Goal: Task Accomplishment & Management: Manage account settings

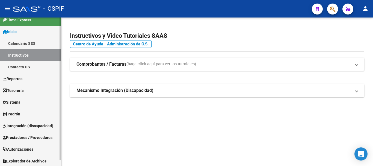
scroll to position [7, 0]
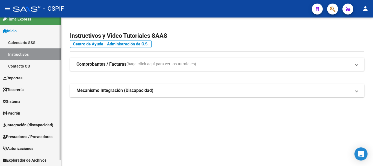
click at [24, 135] on span "Prestadores / Proveedores" at bounding box center [28, 137] width 50 height 6
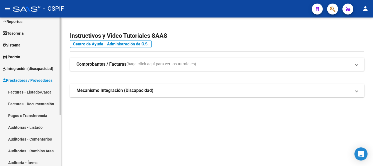
scroll to position [22, 0]
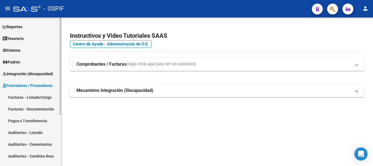
click at [25, 85] on span "Prestadores / Proveedores" at bounding box center [28, 85] width 50 height 6
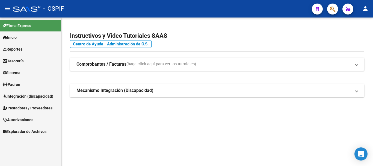
scroll to position [0, 0]
click at [20, 73] on span "Sistema" at bounding box center [12, 73] width 18 height 6
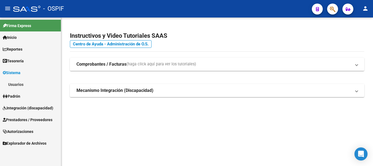
click at [27, 107] on span "Integración (discapacidad)" at bounding box center [28, 108] width 51 height 6
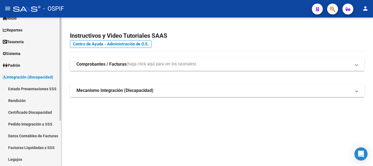
scroll to position [27, 0]
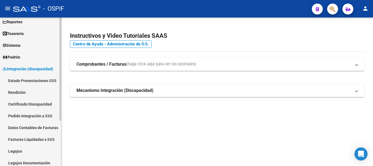
click at [20, 94] on link "Rendición" at bounding box center [30, 92] width 61 height 12
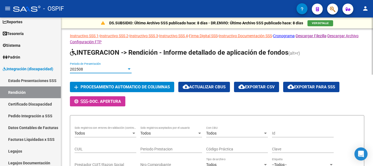
click at [129, 70] on div at bounding box center [129, 69] width 5 height 4
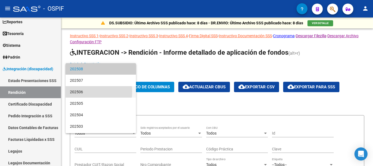
click at [81, 91] on span "202506" at bounding box center [101, 91] width 62 height 11
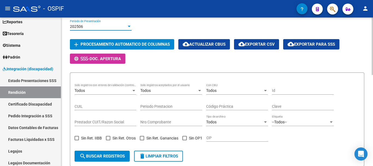
scroll to position [55, 0]
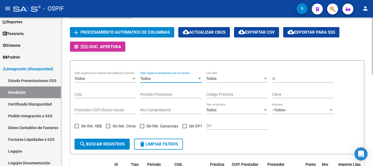
click at [195, 78] on div "Todos" at bounding box center [168, 78] width 57 height 5
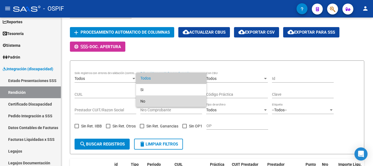
click at [144, 102] on span "No" at bounding box center [171, 100] width 62 height 11
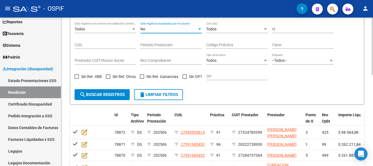
scroll to position [109, 0]
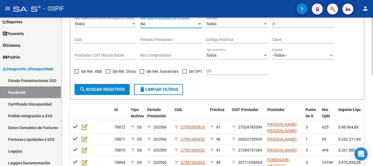
click at [103, 90] on span "search Buscar registros" at bounding box center [101, 89] width 45 height 5
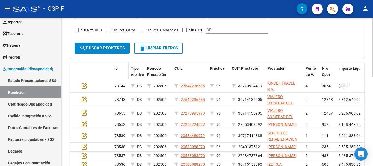
scroll to position [164, 0]
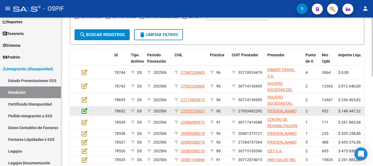
click at [84, 112] on icon at bounding box center [85, 111] width 6 height 6
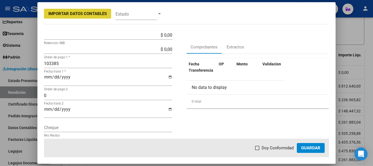
scroll to position [82, 0]
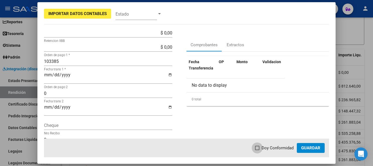
click at [258, 146] on span at bounding box center [257, 148] width 4 height 4
click at [257, 150] on input "Doy Conformidad" at bounding box center [257, 150] width 0 height 0
checkbox input "true"
click at [307, 148] on span "Guardar" at bounding box center [310, 147] width 19 height 5
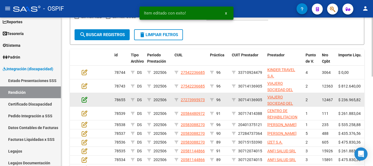
click at [86, 97] on icon at bounding box center [85, 99] width 6 height 6
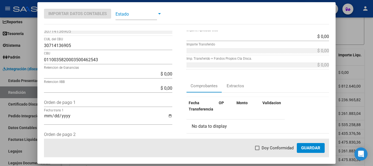
scroll to position [55, 0]
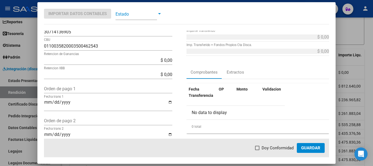
click at [309, 147] on span "Guardar" at bounding box center [310, 147] width 19 height 5
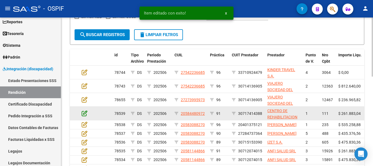
click at [85, 111] on icon at bounding box center [85, 113] width 6 height 6
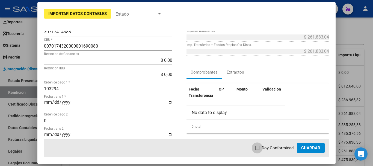
click at [258, 148] on span at bounding box center [257, 148] width 4 height 4
click at [257, 150] on input "Doy Conformidad" at bounding box center [257, 150] width 0 height 0
checkbox input "true"
click at [308, 149] on span "Guardar" at bounding box center [310, 147] width 19 height 5
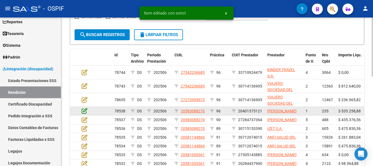
click at [85, 113] on icon at bounding box center [85, 111] width 6 height 6
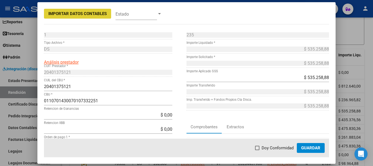
scroll to position [27, 0]
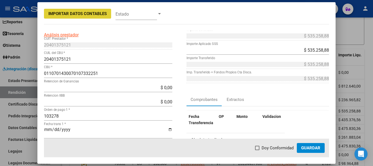
click at [259, 148] on span at bounding box center [257, 148] width 4 height 4
click at [257, 150] on input "Doy Conformidad" at bounding box center [257, 150] width 0 height 0
checkbox input "true"
click at [307, 148] on span "Guardar" at bounding box center [310, 147] width 19 height 5
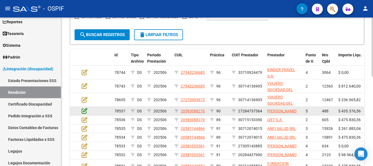
click at [84, 113] on icon at bounding box center [85, 111] width 6 height 6
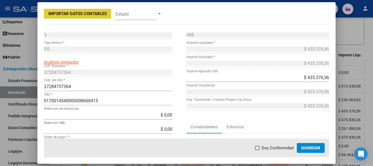
scroll to position [55, 0]
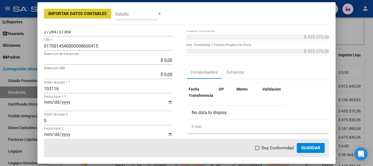
drag, startPoint x: 259, startPoint y: 148, endPoint x: 265, endPoint y: 150, distance: 6.2
click at [259, 148] on span at bounding box center [257, 148] width 4 height 4
click at [257, 150] on input "Doy Conformidad" at bounding box center [257, 150] width 0 height 0
checkbox input "true"
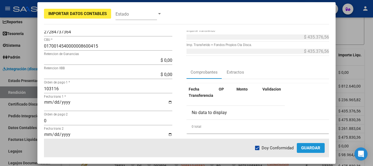
click at [315, 147] on span "Guardar" at bounding box center [310, 147] width 19 height 5
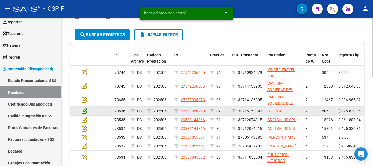
click at [84, 112] on icon at bounding box center [85, 111] width 6 height 6
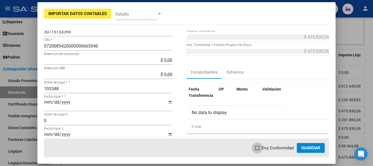
click at [261, 148] on label "Doy Conformidad" at bounding box center [274, 147] width 39 height 7
click at [257, 150] on input "Doy Conformidad" at bounding box center [257, 150] width 0 height 0
checkbox input "true"
click at [313, 147] on span "Guardar" at bounding box center [310, 147] width 19 height 5
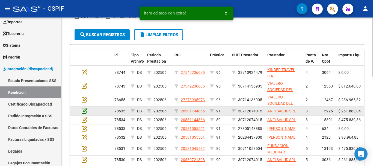
click at [84, 112] on icon at bounding box center [85, 111] width 6 height 6
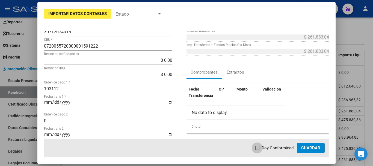
click at [258, 148] on span at bounding box center [257, 148] width 4 height 4
click at [257, 150] on input "Doy Conformidad" at bounding box center [257, 150] width 0 height 0
checkbox input "true"
click at [315, 148] on span "Guardar" at bounding box center [310, 147] width 19 height 5
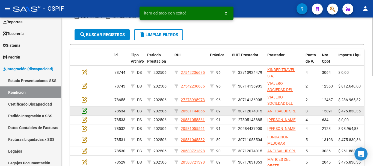
click at [86, 111] on icon at bounding box center [85, 111] width 6 height 6
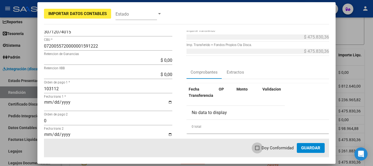
click at [258, 149] on span at bounding box center [257, 148] width 4 height 4
click at [257, 150] on input "Doy Conformidad" at bounding box center [257, 150] width 0 height 0
checkbox input "true"
click at [309, 147] on span "Guardar" at bounding box center [310, 147] width 19 height 5
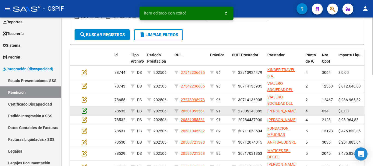
click at [85, 113] on icon at bounding box center [85, 111] width 6 height 6
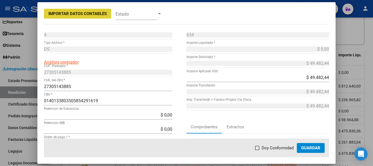
scroll to position [27, 0]
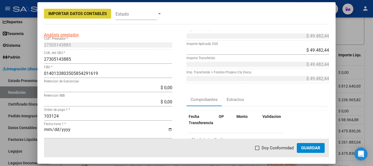
click at [258, 147] on span at bounding box center [257, 148] width 4 height 4
click at [257, 150] on input "Doy Conformidad" at bounding box center [257, 150] width 0 height 0
checkbox input "true"
click at [311, 148] on span "Guardar" at bounding box center [310, 147] width 19 height 5
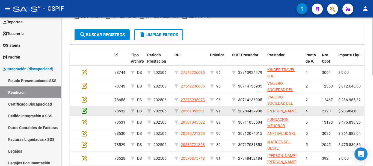
click at [85, 112] on icon at bounding box center [85, 111] width 6 height 6
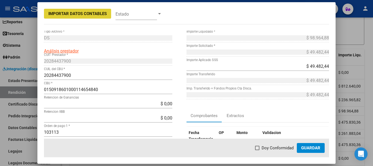
scroll to position [55, 0]
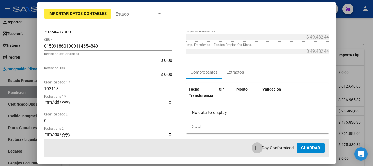
drag, startPoint x: 258, startPoint y: 149, endPoint x: 268, endPoint y: 146, distance: 10.6
click at [258, 149] on span at bounding box center [257, 148] width 4 height 4
click at [257, 150] on input "Doy Conformidad" at bounding box center [257, 150] width 0 height 0
checkbox input "true"
click at [310, 144] on button "Guardar" at bounding box center [311, 148] width 28 height 10
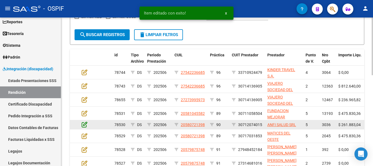
click at [84, 124] on icon at bounding box center [85, 124] width 6 height 6
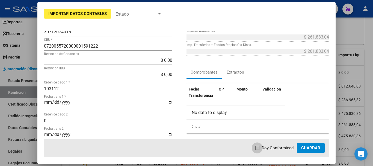
click at [258, 148] on span at bounding box center [257, 148] width 4 height 4
click at [257, 150] on input "Doy Conformidad" at bounding box center [257, 150] width 0 height 0
checkbox input "true"
click at [309, 146] on span "Guardar" at bounding box center [310, 147] width 19 height 5
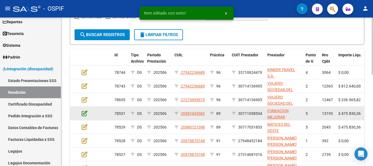
click at [83, 112] on icon at bounding box center [85, 113] width 6 height 6
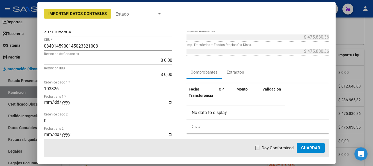
click at [259, 147] on span at bounding box center [257, 148] width 4 height 4
click at [257, 150] on input "Doy Conformidad" at bounding box center [257, 150] width 0 height 0
checkbox input "true"
click at [308, 145] on span "Guardar" at bounding box center [310, 147] width 19 height 5
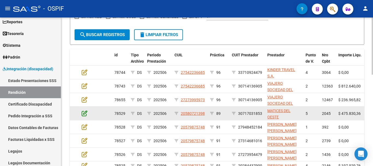
click at [85, 113] on icon at bounding box center [85, 113] width 6 height 6
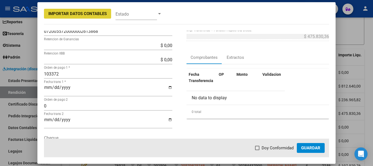
scroll to position [82, 0]
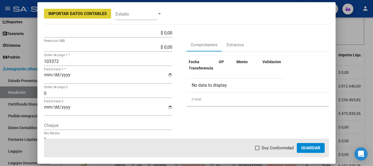
click at [258, 148] on span at bounding box center [257, 148] width 4 height 4
click at [257, 150] on input "Doy Conformidad" at bounding box center [257, 150] width 0 height 0
checkbox input "true"
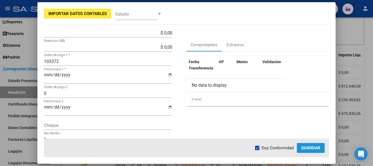
click at [312, 148] on span "Guardar" at bounding box center [310, 147] width 19 height 5
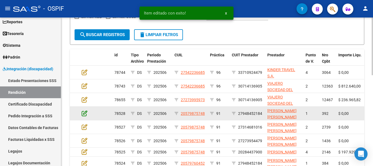
click at [84, 114] on icon at bounding box center [85, 113] width 6 height 6
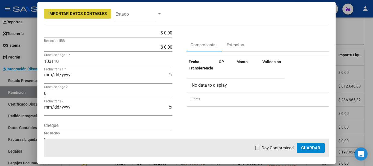
drag, startPoint x: 260, startPoint y: 149, endPoint x: 265, endPoint y: 149, distance: 5.7
click at [259, 149] on span at bounding box center [257, 148] width 4 height 4
click at [257, 150] on input "Doy Conformidad" at bounding box center [257, 150] width 0 height 0
checkbox input "true"
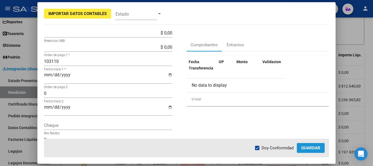
click at [308, 149] on span "Guardar" at bounding box center [310, 147] width 19 height 5
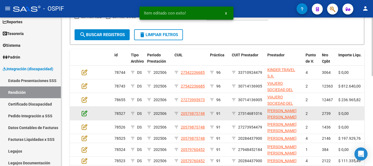
click at [85, 114] on icon at bounding box center [85, 113] width 6 height 6
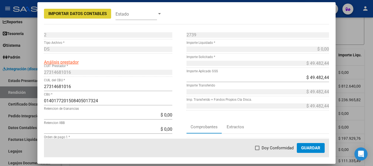
scroll to position [55, 0]
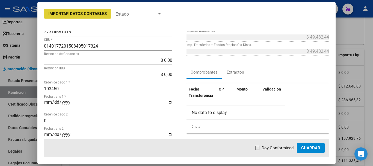
click at [258, 148] on span at bounding box center [257, 148] width 4 height 4
click at [257, 150] on input "Doy Conformidad" at bounding box center [257, 150] width 0 height 0
checkbox input "true"
click at [308, 149] on span "Guardar" at bounding box center [310, 147] width 19 height 5
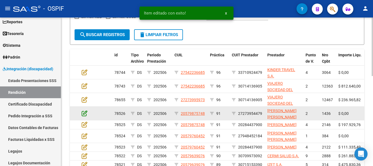
click at [83, 113] on icon at bounding box center [85, 113] width 6 height 6
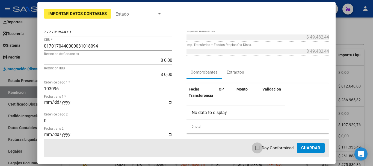
click at [259, 148] on span at bounding box center [257, 148] width 4 height 4
click at [257, 150] on input "Doy Conformidad" at bounding box center [257, 150] width 0 height 0
checkbox input "true"
click at [318, 148] on span "Guardar" at bounding box center [310, 147] width 19 height 5
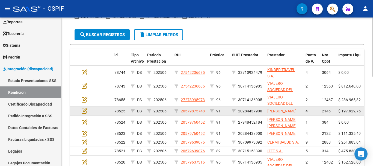
click at [87, 114] on div at bounding box center [89, 111] width 15 height 6
click at [85, 113] on icon at bounding box center [85, 111] width 6 height 6
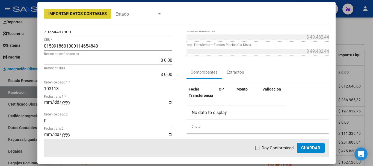
click at [259, 148] on span at bounding box center [257, 148] width 4 height 4
click at [257, 150] on input "Doy Conformidad" at bounding box center [257, 150] width 0 height 0
checkbox input "true"
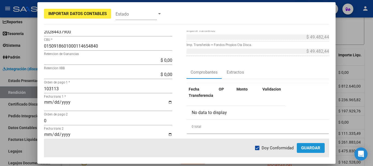
click at [304, 149] on span "Guardar" at bounding box center [310, 147] width 19 height 5
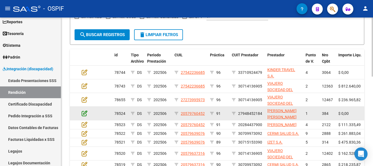
click at [83, 113] on icon at bounding box center [85, 113] width 6 height 6
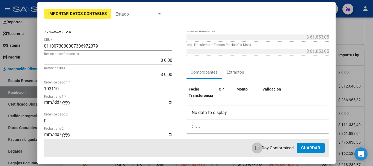
click at [259, 147] on span at bounding box center [257, 148] width 4 height 4
click at [257, 150] on input "Doy Conformidad" at bounding box center [257, 150] width 0 height 0
checkbox input "true"
click at [317, 146] on span "Guardar" at bounding box center [310, 147] width 19 height 5
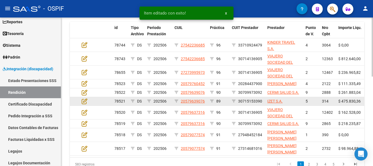
scroll to position [164, 0]
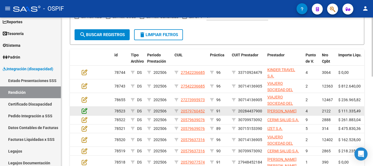
click at [83, 113] on icon at bounding box center [85, 111] width 6 height 6
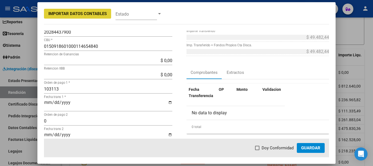
scroll to position [82, 0]
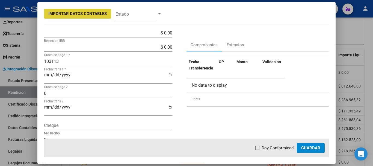
click at [258, 147] on span at bounding box center [257, 148] width 4 height 4
click at [257, 150] on input "Doy Conformidad" at bounding box center [257, 150] width 0 height 0
checkbox input "true"
click at [320, 148] on span "Guardar" at bounding box center [310, 147] width 19 height 5
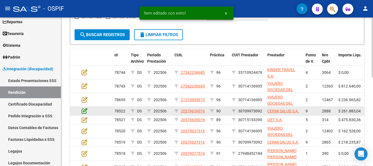
click at [85, 112] on icon at bounding box center [85, 111] width 6 height 6
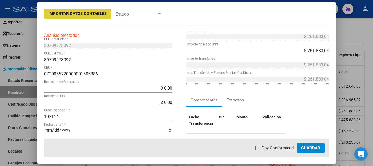
scroll to position [55, 0]
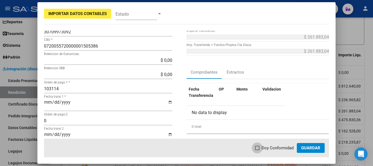
drag, startPoint x: 257, startPoint y: 147, endPoint x: 274, endPoint y: 150, distance: 17.6
click at [257, 147] on span at bounding box center [257, 148] width 4 height 4
click at [257, 150] on input "Doy Conformidad" at bounding box center [257, 150] width 0 height 0
checkbox input "true"
click at [308, 148] on span "Guardar" at bounding box center [310, 147] width 19 height 5
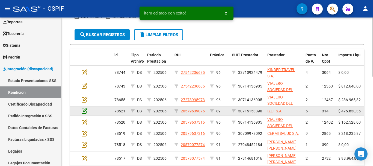
click at [83, 111] on icon at bounding box center [85, 111] width 6 height 6
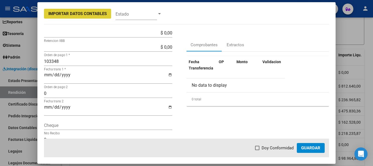
scroll to position [137, 0]
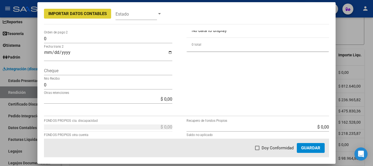
click at [256, 148] on mat-dialog-actions "Doy Conformidad Guardar" at bounding box center [186, 147] width 285 height 19
click at [258, 148] on span at bounding box center [257, 148] width 4 height 4
click at [257, 150] on input "Doy Conformidad" at bounding box center [257, 150] width 0 height 0
checkbox input "true"
click at [316, 147] on span "Guardar" at bounding box center [310, 147] width 19 height 5
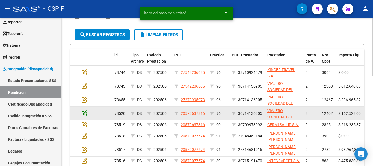
click at [85, 113] on icon at bounding box center [85, 113] width 6 height 6
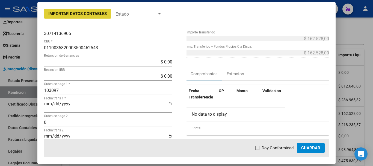
scroll to position [55, 0]
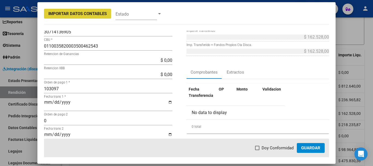
click at [258, 148] on span at bounding box center [257, 148] width 4 height 4
click at [257, 150] on input "Doy Conformidad" at bounding box center [257, 150] width 0 height 0
checkbox input "true"
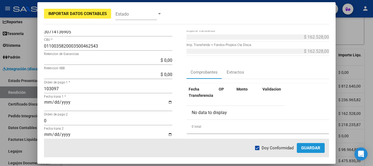
click at [314, 149] on span "Guardar" at bounding box center [310, 147] width 19 height 5
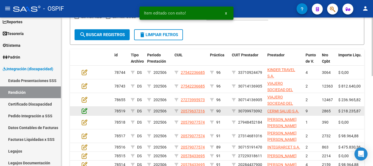
click at [84, 110] on icon at bounding box center [85, 111] width 6 height 6
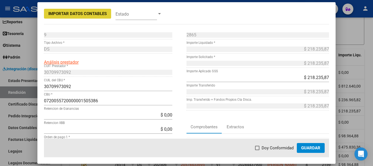
scroll to position [27, 0]
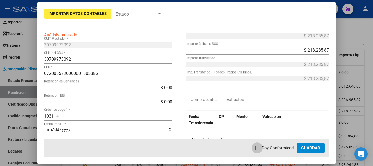
click at [258, 148] on span at bounding box center [257, 148] width 4 height 4
click at [257, 150] on input "Doy Conformidad" at bounding box center [257, 150] width 0 height 0
checkbox input "true"
click at [302, 145] on span "Guardar" at bounding box center [310, 147] width 19 height 5
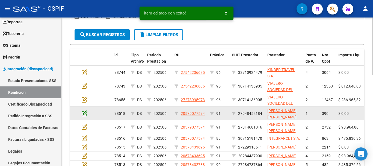
click at [84, 112] on icon at bounding box center [85, 113] width 6 height 6
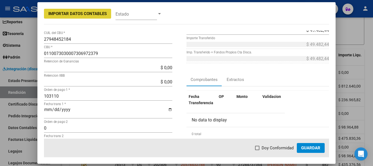
scroll to position [55, 0]
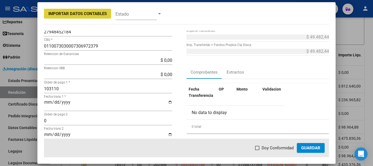
click at [259, 148] on span at bounding box center [257, 148] width 4 height 4
click at [257, 150] on input "Doy Conformidad" at bounding box center [257, 150] width 0 height 0
checkbox input "true"
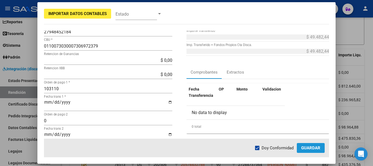
click at [314, 150] on span "Guardar" at bounding box center [310, 147] width 19 height 5
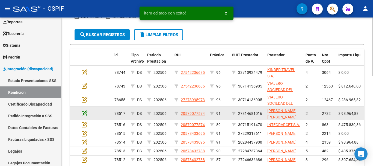
click at [85, 113] on icon at bounding box center [85, 113] width 6 height 6
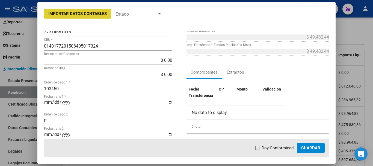
click at [259, 147] on span at bounding box center [257, 148] width 4 height 4
click at [257, 150] on input "Doy Conformidad" at bounding box center [257, 150] width 0 height 0
checkbox input "true"
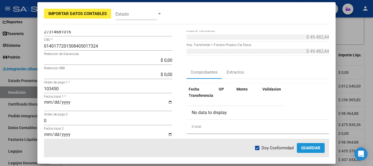
click at [309, 145] on span "Guardar" at bounding box center [310, 147] width 19 height 5
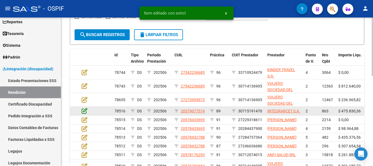
click at [84, 110] on icon at bounding box center [85, 111] width 6 height 6
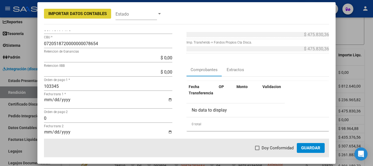
scroll to position [82, 0]
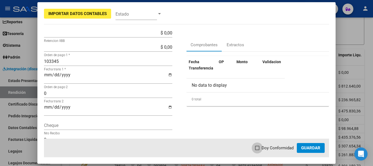
click at [259, 146] on span at bounding box center [257, 148] width 4 height 4
click at [257, 150] on input "Doy Conformidad" at bounding box center [257, 150] width 0 height 0
checkbox input "true"
click at [316, 146] on span "Guardar" at bounding box center [310, 147] width 19 height 5
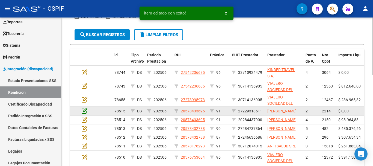
click at [84, 112] on icon at bounding box center [85, 111] width 6 height 6
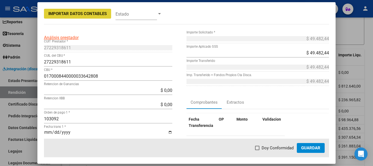
scroll to position [27, 0]
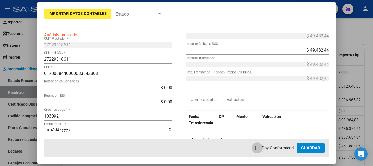
click at [258, 147] on span at bounding box center [257, 148] width 4 height 4
click at [257, 150] on input "Doy Conformidad" at bounding box center [257, 150] width 0 height 0
checkbox input "true"
click at [306, 147] on span "Guardar" at bounding box center [310, 147] width 19 height 5
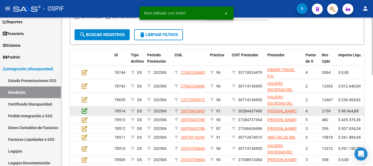
click at [82, 114] on icon at bounding box center [85, 111] width 6 height 6
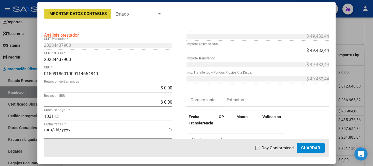
scroll to position [55, 0]
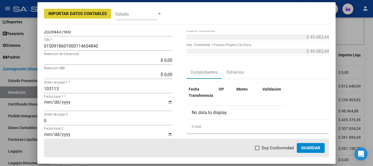
drag, startPoint x: 259, startPoint y: 148, endPoint x: 279, endPoint y: 151, distance: 20.8
click at [259, 147] on span at bounding box center [257, 148] width 4 height 4
click at [257, 150] on input "Doy Conformidad" at bounding box center [257, 150] width 0 height 0
checkbox input "true"
click at [309, 147] on span "Guardar" at bounding box center [310, 147] width 19 height 5
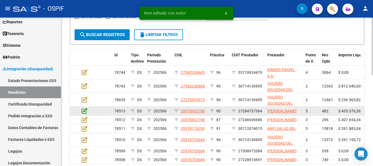
click at [85, 113] on icon at bounding box center [85, 111] width 6 height 6
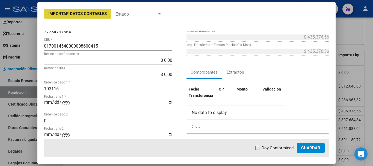
click at [259, 147] on span at bounding box center [257, 148] width 4 height 4
click at [257, 150] on input "Doy Conformidad" at bounding box center [257, 150] width 0 height 0
checkbox input "true"
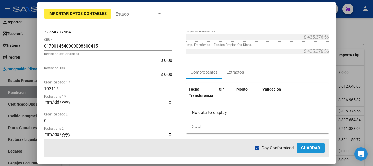
click at [308, 149] on span "Guardar" at bounding box center [310, 147] width 19 height 5
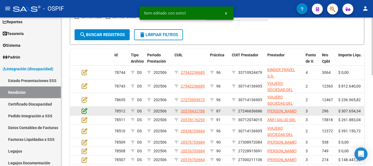
click at [85, 114] on icon at bounding box center [85, 111] width 6 height 6
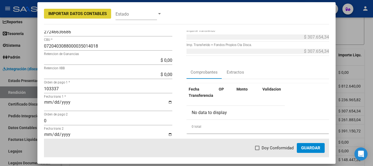
click at [259, 148] on span at bounding box center [257, 148] width 4 height 4
click at [257, 150] on input "Doy Conformidad" at bounding box center [257, 150] width 0 height 0
checkbox input "true"
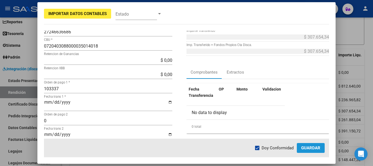
click at [314, 147] on span "Guardar" at bounding box center [310, 147] width 19 height 5
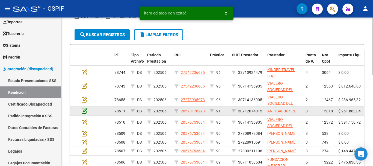
click at [84, 110] on icon at bounding box center [85, 111] width 6 height 6
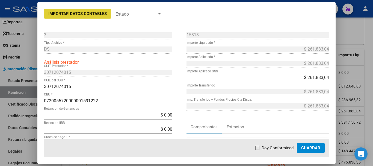
scroll to position [27, 0]
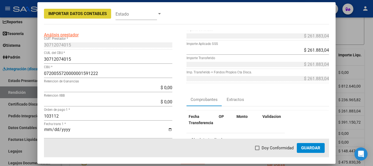
click at [259, 147] on span at bounding box center [257, 148] width 4 height 4
click at [257, 150] on input "Doy Conformidad" at bounding box center [257, 150] width 0 height 0
checkbox input "true"
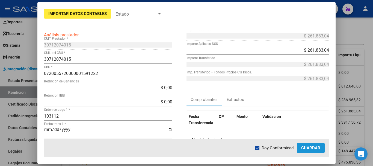
click at [315, 147] on span "Guardar" at bounding box center [310, 147] width 19 height 5
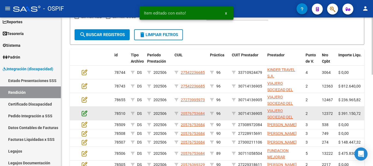
click at [85, 114] on icon at bounding box center [85, 113] width 6 height 6
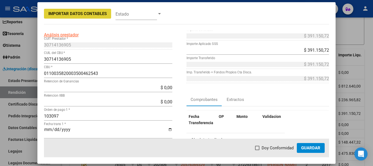
scroll to position [55, 0]
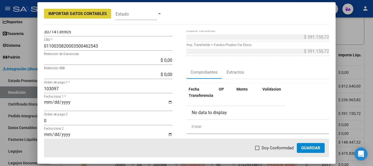
click at [259, 147] on span at bounding box center [257, 148] width 4 height 4
click at [257, 150] on input "Doy Conformidad" at bounding box center [257, 150] width 0 height 0
checkbox input "true"
click at [315, 148] on span "Guardar" at bounding box center [310, 147] width 19 height 5
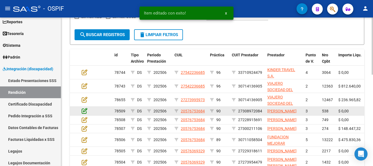
click at [82, 113] on icon at bounding box center [85, 111] width 6 height 6
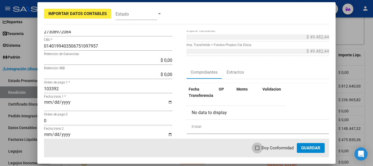
click at [258, 148] on span at bounding box center [257, 148] width 4 height 4
click at [257, 150] on input "Doy Conformidad" at bounding box center [257, 150] width 0 height 0
checkbox input "true"
click at [308, 149] on span "Guardar" at bounding box center [310, 147] width 19 height 5
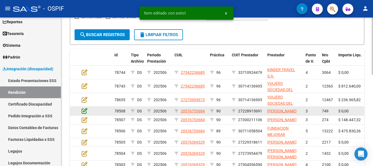
click at [84, 112] on icon at bounding box center [85, 111] width 6 height 6
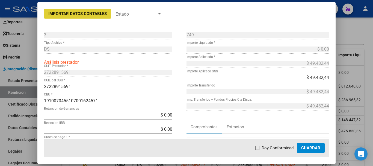
scroll to position [27, 0]
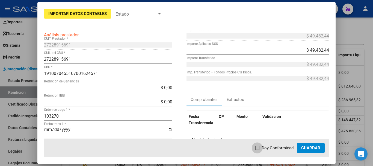
click at [259, 148] on span at bounding box center [257, 148] width 4 height 4
click at [257, 150] on input "Doy Conformidad" at bounding box center [257, 150] width 0 height 0
checkbox input "true"
click at [311, 148] on span "Guardar" at bounding box center [310, 147] width 19 height 5
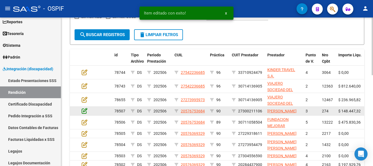
click at [83, 113] on icon at bounding box center [85, 111] width 6 height 6
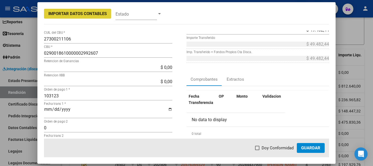
scroll to position [55, 0]
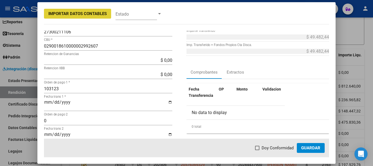
click at [259, 148] on span at bounding box center [257, 148] width 4 height 4
click at [257, 150] on input "Doy Conformidad" at bounding box center [257, 150] width 0 height 0
checkbox input "true"
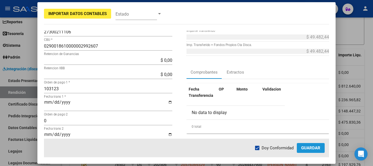
click at [308, 148] on span "Guardar" at bounding box center [310, 147] width 19 height 5
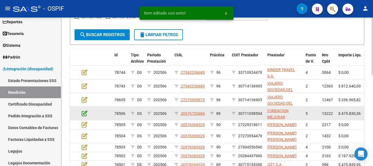
click at [84, 112] on icon at bounding box center [85, 113] width 6 height 6
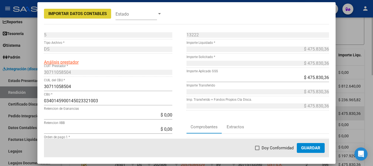
scroll to position [27, 0]
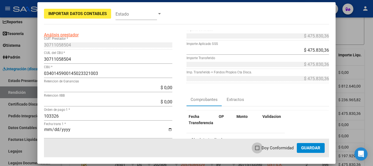
click at [257, 148] on span at bounding box center [257, 148] width 4 height 4
click at [257, 150] on input "Doy Conformidad" at bounding box center [257, 150] width 0 height 0
checkbox input "true"
click at [306, 148] on span "Guardar" at bounding box center [310, 147] width 19 height 5
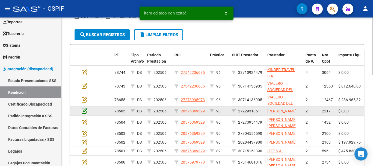
click at [83, 114] on icon at bounding box center [85, 111] width 6 height 6
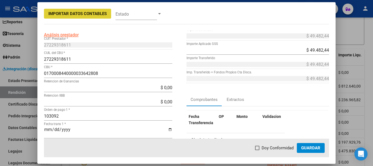
click at [259, 147] on span at bounding box center [257, 148] width 4 height 4
click at [257, 150] on input "Doy Conformidad" at bounding box center [257, 150] width 0 height 0
checkbox input "true"
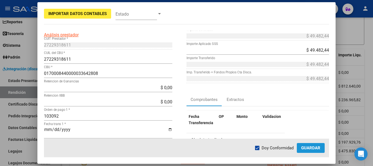
click at [306, 147] on span "Guardar" at bounding box center [310, 147] width 19 height 5
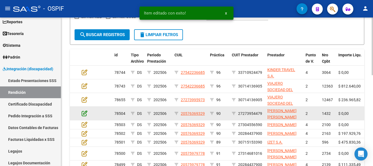
click at [84, 113] on icon at bounding box center [85, 113] width 6 height 6
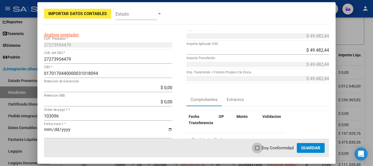
click at [259, 150] on label "Doy Conformidad" at bounding box center [274, 147] width 39 height 7
click at [257, 150] on input "Doy Conformidad" at bounding box center [257, 150] width 0 height 0
checkbox input "true"
click at [316, 146] on span "Guardar" at bounding box center [310, 147] width 19 height 5
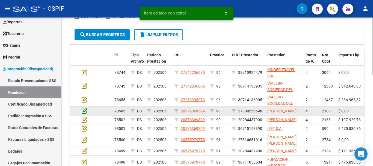
click at [85, 112] on icon at bounding box center [85, 111] width 6 height 6
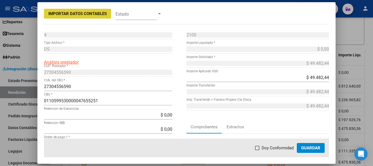
scroll to position [55, 0]
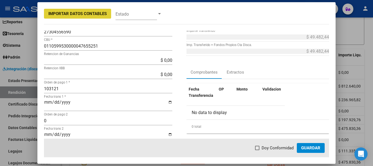
click at [257, 148] on span at bounding box center [257, 148] width 4 height 4
click at [257, 150] on input "Doy Conformidad" at bounding box center [257, 150] width 0 height 0
checkbox input "true"
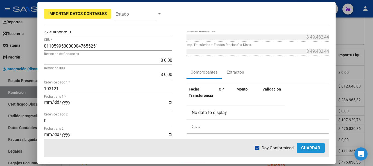
click at [307, 147] on span "Guardar" at bounding box center [310, 147] width 19 height 5
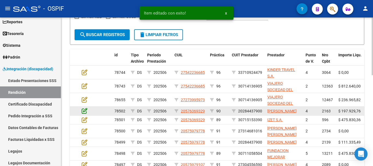
click at [83, 113] on icon at bounding box center [85, 111] width 6 height 6
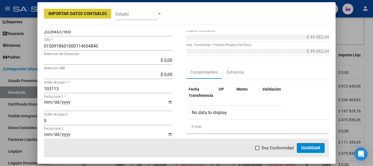
click at [258, 149] on span at bounding box center [257, 148] width 4 height 4
click at [257, 150] on input "Doy Conformidad" at bounding box center [257, 150] width 0 height 0
checkbox input "true"
drag, startPoint x: 312, startPoint y: 146, endPoint x: 308, endPoint y: 144, distance: 4.9
click at [310, 146] on span "Guardar" at bounding box center [310, 147] width 19 height 5
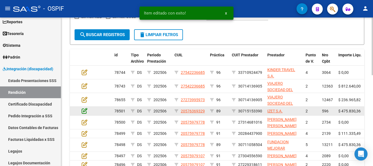
click at [85, 111] on icon at bounding box center [85, 111] width 6 height 6
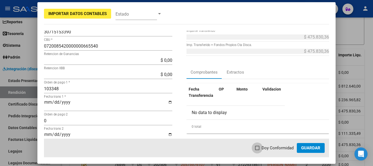
click at [259, 148] on span at bounding box center [257, 148] width 4 height 4
click at [257, 150] on input "Doy Conformidad" at bounding box center [257, 150] width 0 height 0
checkbox input "true"
click at [314, 147] on span "Guardar" at bounding box center [310, 147] width 19 height 5
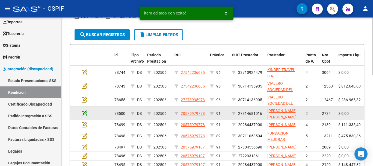
click at [84, 114] on icon at bounding box center [85, 113] width 6 height 6
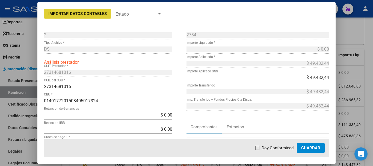
scroll to position [27, 0]
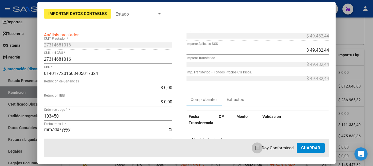
click at [259, 147] on span at bounding box center [257, 148] width 4 height 4
click at [257, 150] on input "Doy Conformidad" at bounding box center [257, 150] width 0 height 0
checkbox input "true"
click at [313, 147] on span "Guardar" at bounding box center [310, 147] width 19 height 5
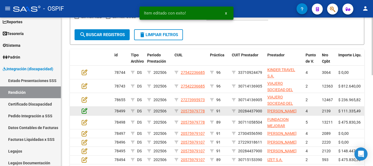
click at [85, 112] on icon at bounding box center [85, 111] width 6 height 6
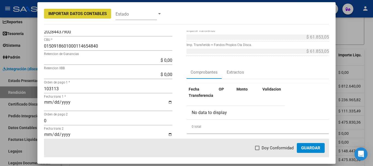
scroll to position [82, 0]
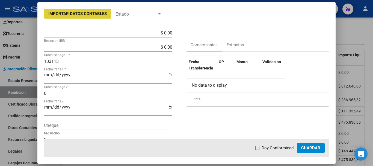
click at [258, 147] on span at bounding box center [257, 148] width 4 height 4
click at [257, 150] on input "Doy Conformidad" at bounding box center [257, 150] width 0 height 0
checkbox input "true"
click at [309, 148] on span "Guardar" at bounding box center [310, 147] width 19 height 5
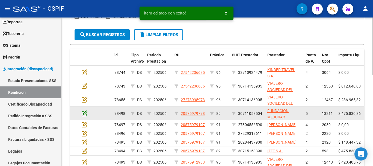
click at [84, 112] on icon at bounding box center [85, 113] width 6 height 6
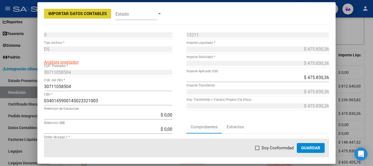
click at [259, 148] on span at bounding box center [257, 148] width 4 height 4
click at [257, 150] on input "Doy Conformidad" at bounding box center [257, 150] width 0 height 0
checkbox input "true"
click at [316, 146] on span "Guardar" at bounding box center [310, 147] width 19 height 5
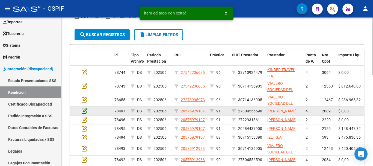
click at [85, 113] on icon at bounding box center [85, 111] width 6 height 6
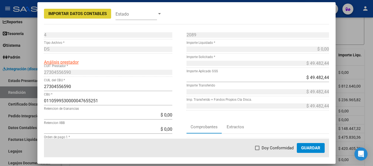
click at [258, 146] on span at bounding box center [257, 148] width 4 height 4
click at [257, 150] on input "Doy Conformidad" at bounding box center [257, 150] width 0 height 0
checkbox input "true"
click at [311, 148] on span "Guardar" at bounding box center [310, 147] width 19 height 5
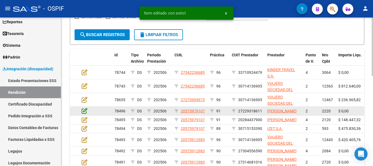
click at [84, 113] on icon at bounding box center [85, 111] width 6 height 6
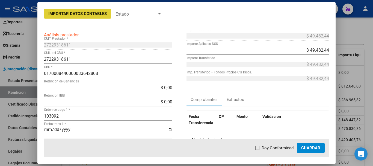
scroll to position [0, 0]
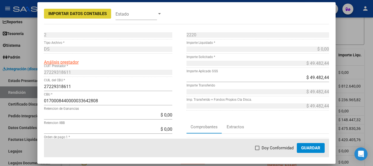
click at [31, 5] on div at bounding box center [186, 83] width 373 height 166
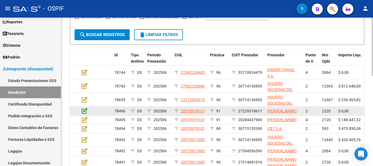
click at [83, 114] on icon at bounding box center [85, 111] width 6 height 6
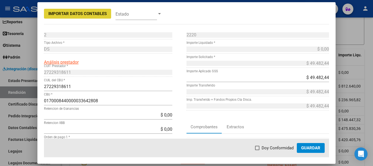
scroll to position [55, 0]
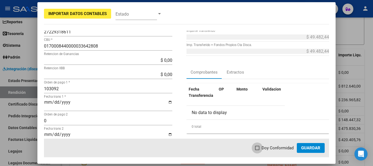
click at [258, 148] on span at bounding box center [257, 148] width 4 height 4
click at [257, 150] on input "Doy Conformidad" at bounding box center [257, 150] width 0 height 0
checkbox input "true"
click at [309, 146] on span "Guardar" at bounding box center [310, 147] width 19 height 5
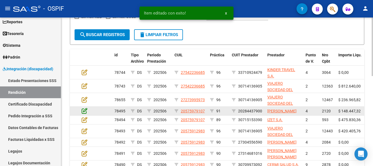
click at [85, 114] on icon at bounding box center [85, 111] width 6 height 6
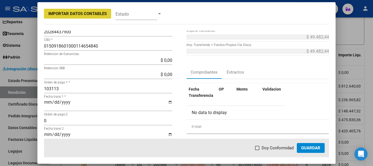
click at [258, 148] on span at bounding box center [257, 148] width 4 height 4
click at [257, 150] on input "Doy Conformidad" at bounding box center [257, 150] width 0 height 0
checkbox input "true"
click at [312, 150] on button "Guardar" at bounding box center [311, 148] width 28 height 10
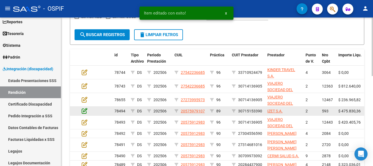
click at [85, 112] on icon at bounding box center [85, 111] width 6 height 6
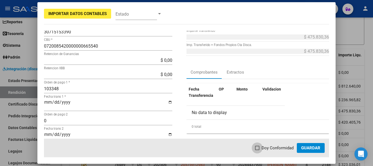
click at [258, 147] on span at bounding box center [257, 148] width 4 height 4
click at [257, 150] on input "Doy Conformidad" at bounding box center [257, 150] width 0 height 0
checkbox input "true"
click at [305, 148] on span "Guardar" at bounding box center [310, 147] width 19 height 5
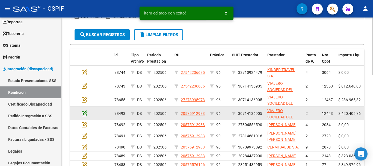
click at [83, 114] on icon at bounding box center [85, 113] width 6 height 6
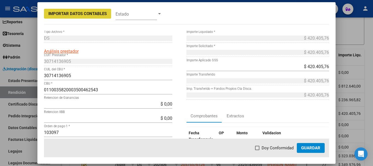
scroll to position [27, 0]
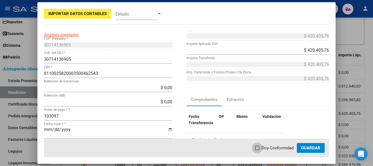
click at [258, 147] on span at bounding box center [257, 148] width 4 height 4
click at [257, 150] on input "Doy Conformidad" at bounding box center [257, 150] width 0 height 0
checkbox input "true"
click at [312, 146] on span "Guardar" at bounding box center [310, 147] width 19 height 5
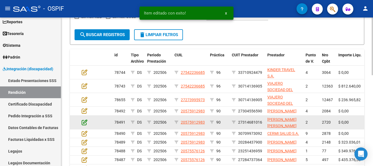
click at [85, 125] on icon at bounding box center [85, 122] width 6 height 6
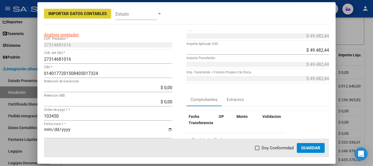
scroll to position [55, 0]
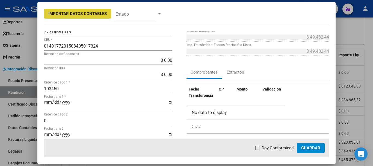
click at [259, 148] on span at bounding box center [257, 148] width 4 height 4
click at [257, 150] on input "Doy Conformidad" at bounding box center [257, 150] width 0 height 0
checkbox input "true"
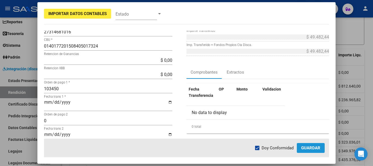
click at [299, 148] on button "Guardar" at bounding box center [311, 148] width 28 height 10
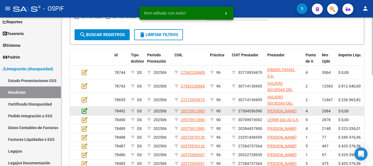
click at [85, 113] on icon at bounding box center [85, 111] width 6 height 6
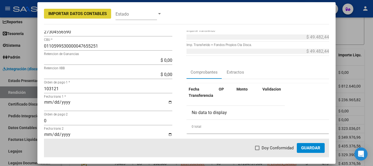
click at [259, 148] on span at bounding box center [257, 148] width 4 height 4
click at [257, 150] on input "Doy Conformidad" at bounding box center [257, 150] width 0 height 0
checkbox input "true"
click at [319, 145] on button "Guardar" at bounding box center [311, 148] width 28 height 10
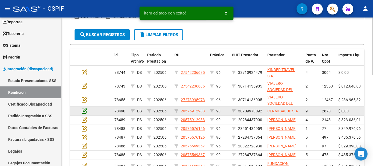
click at [84, 110] on icon at bounding box center [85, 111] width 6 height 6
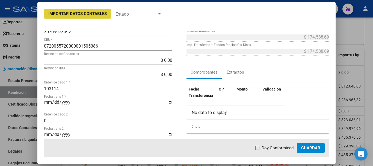
click at [259, 148] on span at bounding box center [257, 148] width 4 height 4
click at [257, 150] on input "Doy Conformidad" at bounding box center [257, 150] width 0 height 0
checkbox input "true"
click at [310, 148] on span "Guardar" at bounding box center [310, 147] width 19 height 5
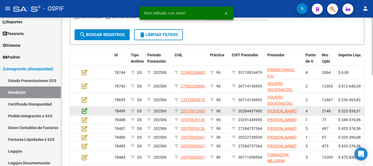
click at [83, 114] on icon at bounding box center [85, 111] width 6 height 6
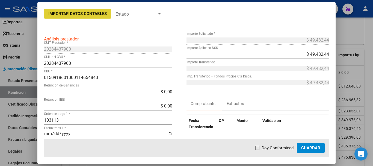
scroll to position [27, 0]
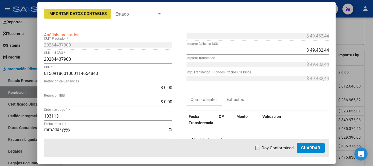
drag, startPoint x: 260, startPoint y: 147, endPoint x: 277, endPoint y: 149, distance: 16.7
click at [259, 147] on span at bounding box center [257, 148] width 4 height 4
click at [257, 150] on input "Doy Conformidad" at bounding box center [257, 150] width 0 height 0
checkbox input "true"
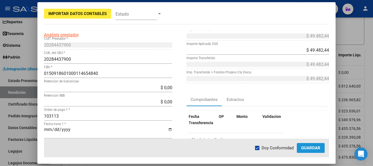
click at [309, 146] on span "Guardar" at bounding box center [310, 147] width 19 height 5
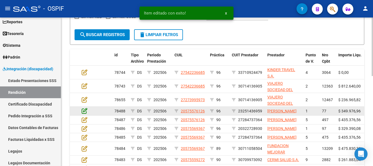
click at [85, 112] on icon at bounding box center [85, 111] width 6 height 6
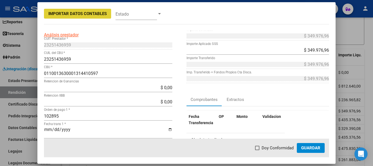
click at [258, 147] on span at bounding box center [257, 148] width 4 height 4
click at [257, 150] on input "Doy Conformidad" at bounding box center [257, 150] width 0 height 0
checkbox input "true"
click at [312, 149] on span "Guardar" at bounding box center [310, 147] width 19 height 5
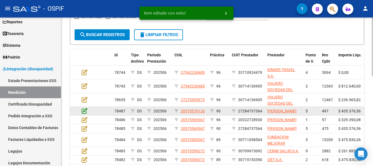
click at [84, 112] on icon at bounding box center [85, 111] width 6 height 6
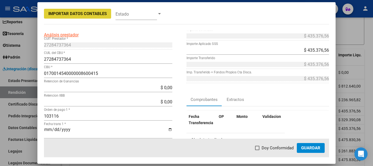
scroll to position [55, 0]
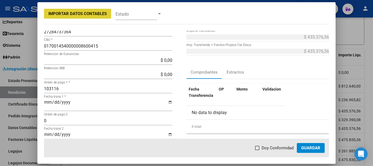
click at [259, 148] on span at bounding box center [257, 148] width 4 height 4
click at [257, 150] on input "Doy Conformidad" at bounding box center [257, 150] width 0 height 0
checkbox input "true"
click at [311, 147] on span "Guardar" at bounding box center [310, 147] width 19 height 5
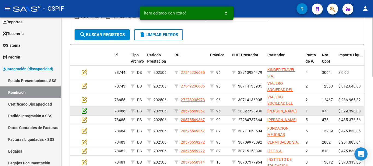
click at [85, 113] on icon at bounding box center [85, 111] width 6 height 6
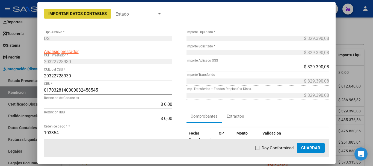
scroll to position [27, 0]
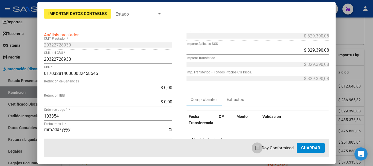
click at [258, 147] on span at bounding box center [257, 148] width 4 height 4
click at [257, 150] on input "Doy Conformidad" at bounding box center [257, 150] width 0 height 0
checkbox input "true"
click at [309, 149] on span "Guardar" at bounding box center [310, 147] width 19 height 5
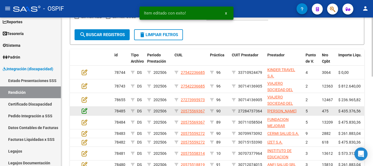
click at [85, 112] on icon at bounding box center [85, 111] width 6 height 6
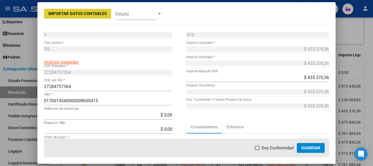
scroll to position [55, 0]
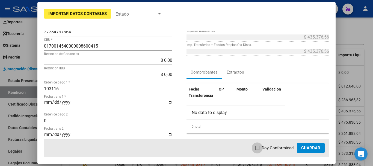
click at [258, 147] on span at bounding box center [257, 148] width 4 height 4
click at [257, 150] on input "Doy Conformidad" at bounding box center [257, 150] width 0 height 0
checkbox input "true"
click at [316, 148] on span "Guardar" at bounding box center [310, 147] width 19 height 5
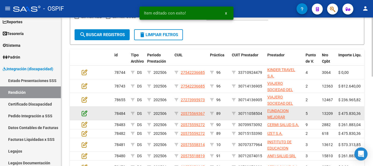
click at [84, 114] on icon at bounding box center [85, 113] width 6 height 6
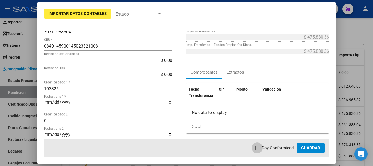
click at [258, 149] on span at bounding box center [257, 148] width 4 height 4
click at [257, 150] on input "Doy Conformidad" at bounding box center [257, 150] width 0 height 0
checkbox input "true"
click at [315, 148] on span "Guardar" at bounding box center [310, 147] width 19 height 5
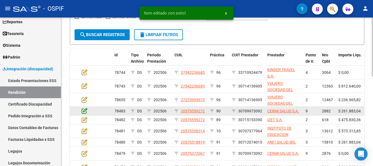
click at [84, 111] on icon at bounding box center [85, 111] width 6 height 6
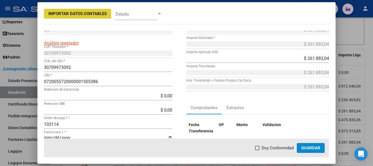
scroll to position [27, 0]
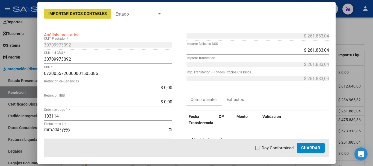
click at [257, 148] on span at bounding box center [257, 148] width 4 height 4
click at [257, 150] on input "Doy Conformidad" at bounding box center [257, 150] width 0 height 0
checkbox input "true"
click at [306, 149] on span "Guardar" at bounding box center [310, 147] width 19 height 5
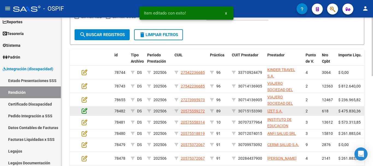
click at [85, 112] on icon at bounding box center [85, 111] width 6 height 6
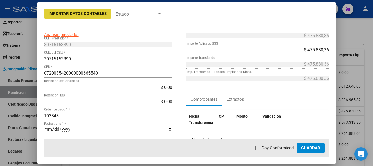
scroll to position [55, 0]
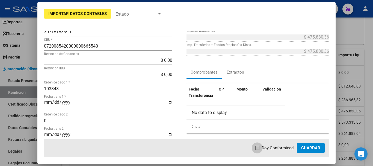
click at [259, 148] on span at bounding box center [257, 148] width 4 height 4
click at [257, 150] on input "Doy Conformidad" at bounding box center [257, 150] width 0 height 0
checkbox input "true"
click at [310, 147] on span "Guardar" at bounding box center [310, 147] width 19 height 5
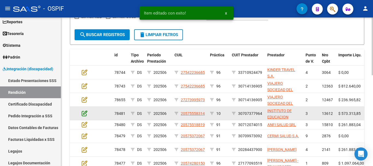
click at [85, 113] on icon at bounding box center [85, 113] width 6 height 6
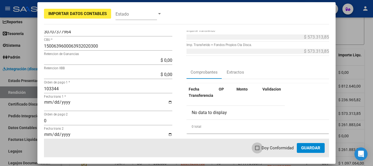
click at [257, 149] on span at bounding box center [257, 148] width 4 height 4
click at [257, 150] on input "Doy Conformidad" at bounding box center [257, 150] width 0 height 0
checkbox input "true"
click at [316, 148] on span "Guardar" at bounding box center [310, 147] width 19 height 5
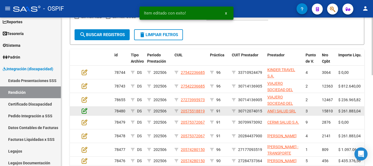
click at [86, 110] on icon at bounding box center [85, 111] width 6 height 6
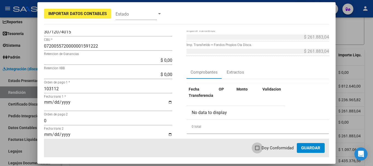
click at [263, 148] on span "Doy Conformidad" at bounding box center [278, 147] width 32 height 7
click at [257, 150] on input "Doy Conformidad" at bounding box center [257, 150] width 0 height 0
checkbox input "true"
click at [312, 148] on span "Guardar" at bounding box center [310, 147] width 19 height 5
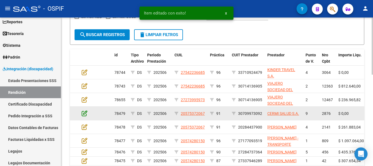
click at [83, 113] on icon at bounding box center [85, 113] width 6 height 6
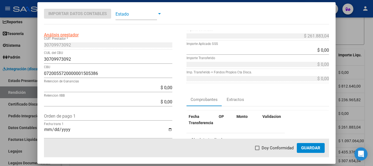
scroll to position [0, 0]
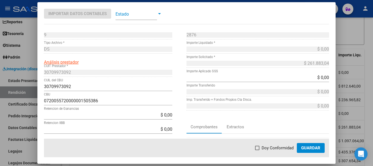
click at [316, 146] on span "Guardar" at bounding box center [310, 147] width 19 height 5
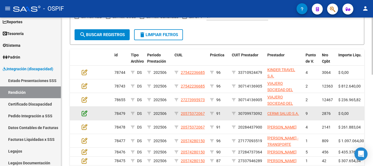
click at [85, 113] on icon at bounding box center [85, 113] width 6 height 6
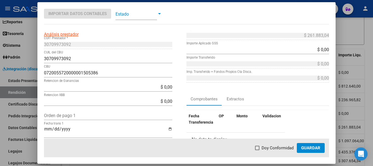
scroll to position [27, 0]
click at [313, 148] on span "Guardar" at bounding box center [310, 147] width 19 height 5
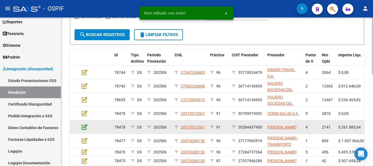
click at [83, 126] on icon at bounding box center [85, 127] width 6 height 6
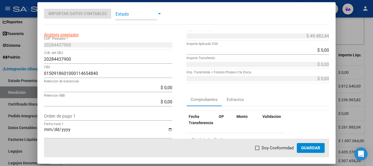
scroll to position [0, 0]
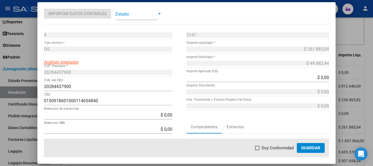
drag, startPoint x: 310, startPoint y: 148, endPoint x: 306, endPoint y: 147, distance: 4.4
click at [310, 148] on span "Guardar" at bounding box center [310, 147] width 19 height 5
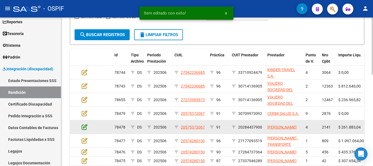
click at [84, 128] on icon at bounding box center [85, 127] width 6 height 6
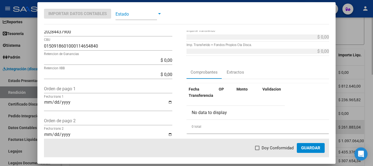
scroll to position [82, 0]
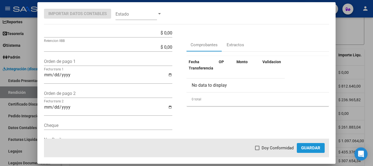
click at [306, 147] on span "Guardar" at bounding box center [310, 147] width 19 height 5
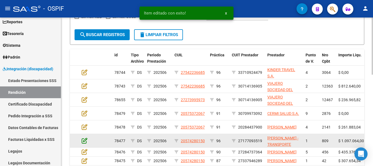
click at [86, 138] on icon at bounding box center [85, 140] width 6 height 6
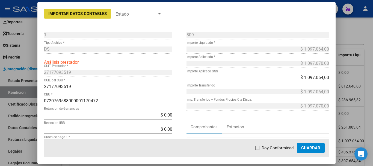
scroll to position [55, 0]
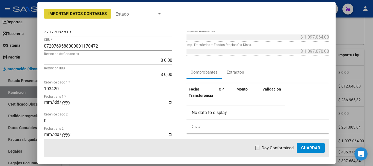
click at [258, 146] on span at bounding box center [257, 148] width 4 height 4
click at [257, 150] on input "Doy Conformidad" at bounding box center [257, 150] width 0 height 0
checkbox input "true"
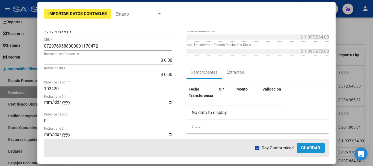
click at [309, 147] on span "Guardar" at bounding box center [310, 147] width 19 height 5
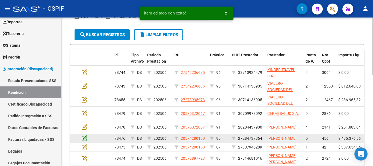
click at [85, 140] on icon at bounding box center [85, 138] width 6 height 6
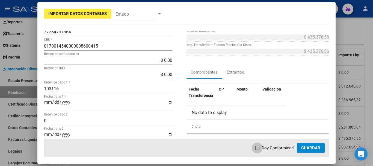
click at [259, 147] on span at bounding box center [257, 148] width 4 height 4
click at [257, 150] on input "Doy Conformidad" at bounding box center [257, 150] width 0 height 0
checkbox input "true"
click at [311, 147] on span "Guardar" at bounding box center [310, 147] width 19 height 5
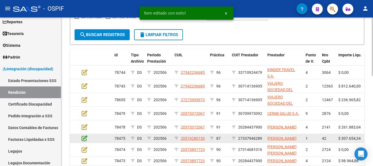
click at [83, 141] on icon at bounding box center [85, 138] width 6 height 6
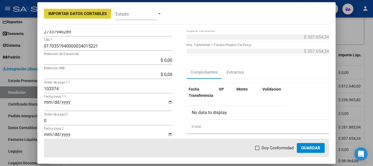
click at [259, 147] on span at bounding box center [257, 148] width 4 height 4
click at [257, 150] on input "Doy Conformidad" at bounding box center [257, 150] width 0 height 0
checkbox input "true"
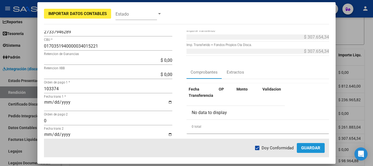
click at [315, 147] on span "Guardar" at bounding box center [310, 147] width 19 height 5
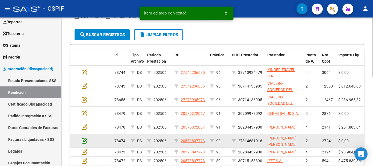
click at [83, 139] on icon at bounding box center [85, 140] width 6 height 6
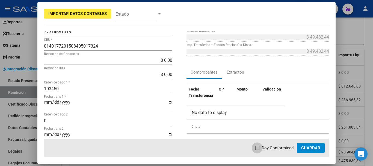
click at [258, 148] on span at bounding box center [257, 148] width 4 height 4
click at [257, 150] on input "Doy Conformidad" at bounding box center [257, 150] width 0 height 0
checkbox input "true"
click at [311, 148] on span "Guardar" at bounding box center [310, 147] width 19 height 5
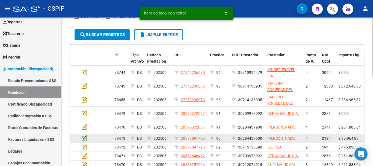
click at [85, 141] on icon at bounding box center [85, 138] width 6 height 6
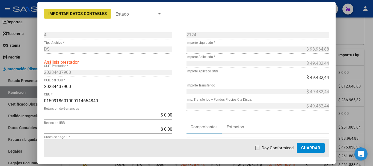
scroll to position [27, 0]
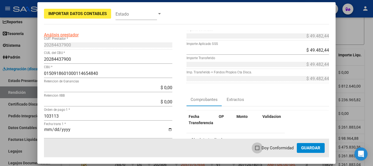
drag, startPoint x: 258, startPoint y: 148, endPoint x: 270, endPoint y: 149, distance: 11.2
click at [258, 147] on span at bounding box center [257, 148] width 4 height 4
click at [257, 150] on input "Doy Conformidad" at bounding box center [257, 150] width 0 height 0
checkbox input "true"
click at [307, 146] on span "Guardar" at bounding box center [310, 147] width 19 height 5
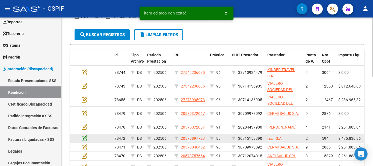
click at [84, 137] on icon at bounding box center [85, 138] width 6 height 6
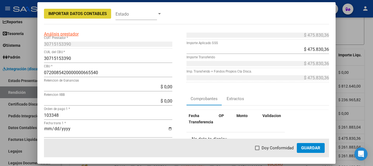
scroll to position [55, 0]
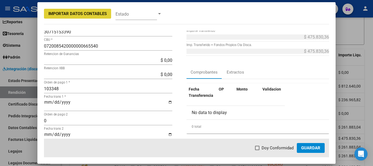
drag, startPoint x: 259, startPoint y: 148, endPoint x: 265, endPoint y: 151, distance: 6.6
click at [259, 148] on span at bounding box center [257, 148] width 4 height 4
click at [257, 150] on input "Doy Conformidad" at bounding box center [257, 150] width 0 height 0
checkbox input "true"
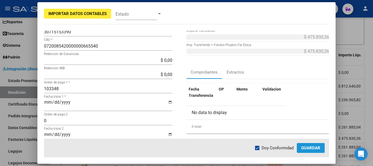
click at [310, 147] on span "Guardar" at bounding box center [310, 147] width 19 height 5
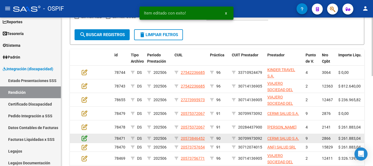
click at [84, 139] on icon at bounding box center [85, 138] width 6 height 6
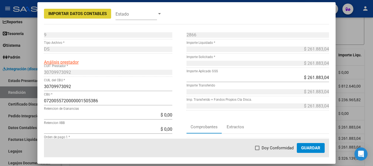
scroll to position [27, 0]
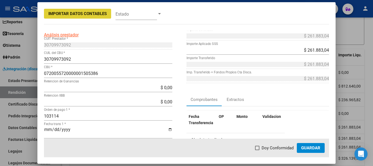
click at [259, 148] on span at bounding box center [257, 148] width 4 height 4
click at [257, 150] on input "Doy Conformidad" at bounding box center [257, 150] width 0 height 0
checkbox input "true"
click at [310, 148] on span "Guardar" at bounding box center [310, 147] width 19 height 5
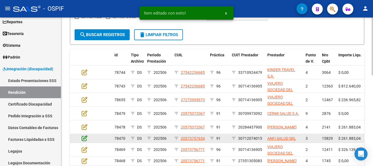
click at [84, 136] on icon at bounding box center [85, 138] width 6 height 6
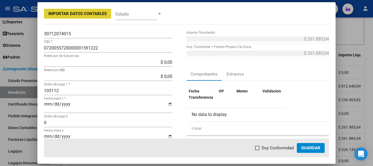
scroll to position [55, 0]
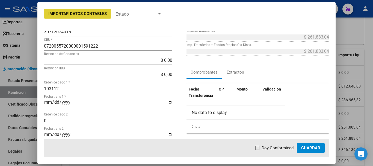
drag, startPoint x: 259, startPoint y: 149, endPoint x: 277, endPoint y: 152, distance: 17.5
click at [259, 148] on span at bounding box center [257, 148] width 4 height 4
click at [257, 150] on input "Doy Conformidad" at bounding box center [257, 150] width 0 height 0
checkbox input "true"
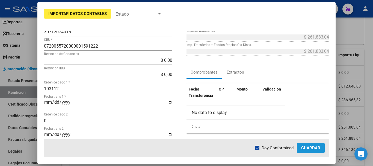
click at [314, 149] on span "Guardar" at bounding box center [310, 147] width 19 height 5
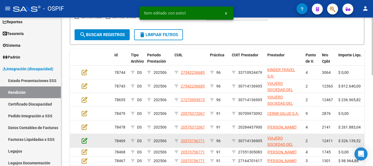
click at [84, 141] on icon at bounding box center [85, 140] width 6 height 6
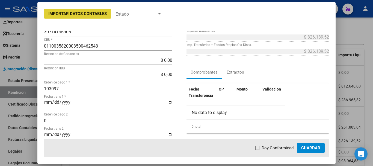
click at [259, 147] on span at bounding box center [257, 148] width 4 height 4
click at [257, 150] on input "Doy Conformidad" at bounding box center [257, 150] width 0 height 0
checkbox input "true"
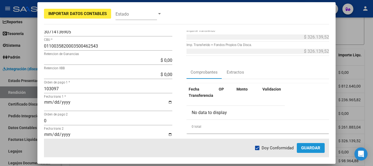
click at [307, 149] on span "Guardar" at bounding box center [310, 147] width 19 height 5
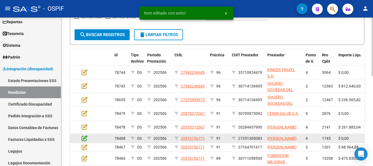
click at [85, 141] on icon at bounding box center [85, 138] width 6 height 6
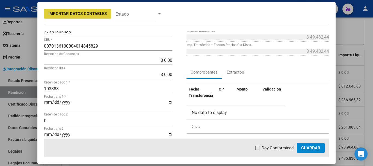
click at [258, 147] on span at bounding box center [257, 148] width 4 height 4
click at [257, 150] on input "Doy Conformidad" at bounding box center [257, 150] width 0 height 0
checkbox input "true"
click at [311, 146] on span "Guardar" at bounding box center [310, 147] width 19 height 5
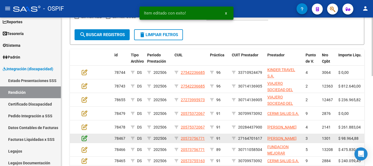
click at [84, 140] on icon at bounding box center [85, 138] width 6 height 6
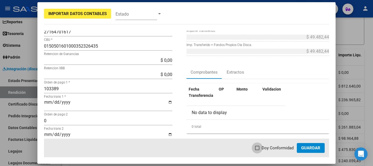
click at [258, 148] on span at bounding box center [257, 148] width 4 height 4
click at [257, 150] on input "Doy Conformidad" at bounding box center [257, 150] width 0 height 0
checkbox input "true"
click at [309, 148] on span "Guardar" at bounding box center [310, 147] width 19 height 5
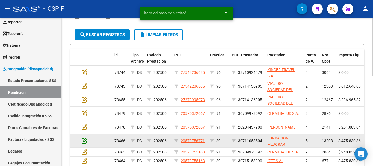
click at [85, 140] on icon at bounding box center [85, 140] width 6 height 6
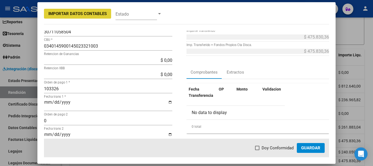
scroll to position [82, 0]
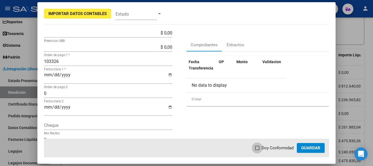
click at [259, 147] on span at bounding box center [257, 148] width 4 height 4
click at [257, 150] on input "Doy Conformidad" at bounding box center [257, 150] width 0 height 0
checkbox input "true"
click at [313, 150] on span "Guardar" at bounding box center [310, 147] width 19 height 5
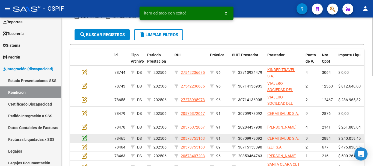
click at [85, 138] on icon at bounding box center [85, 138] width 6 height 6
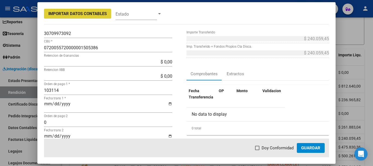
scroll to position [55, 0]
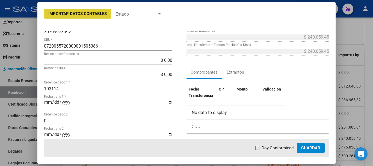
click at [259, 147] on span at bounding box center [257, 148] width 4 height 4
click at [257, 150] on input "Doy Conformidad" at bounding box center [257, 150] width 0 height 0
checkbox input "true"
click at [304, 149] on span "Guardar" at bounding box center [310, 147] width 19 height 5
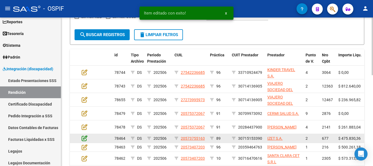
click at [85, 138] on icon at bounding box center [85, 138] width 6 height 6
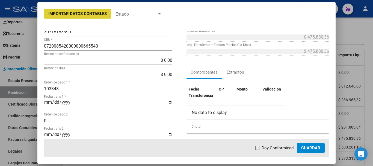
click at [259, 148] on span at bounding box center [257, 148] width 4 height 4
click at [257, 150] on input "Doy Conformidad" at bounding box center [257, 150] width 0 height 0
checkbox input "true"
click at [308, 149] on span "Guardar" at bounding box center [310, 147] width 19 height 5
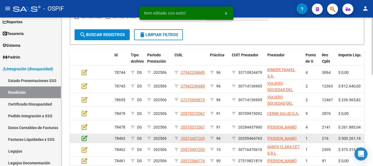
click at [85, 140] on icon at bounding box center [85, 138] width 6 height 6
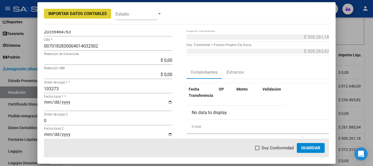
click at [259, 149] on span at bounding box center [257, 148] width 4 height 4
click at [257, 150] on input "Doy Conformidad" at bounding box center [257, 150] width 0 height 0
checkbox input "true"
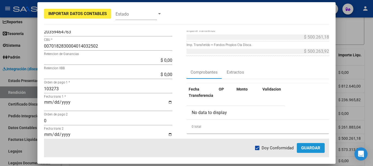
click at [319, 147] on span "Guardar" at bounding box center [310, 147] width 19 height 5
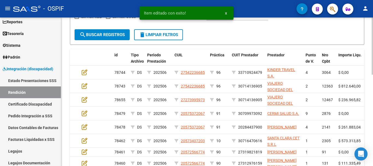
scroll to position [191, 0]
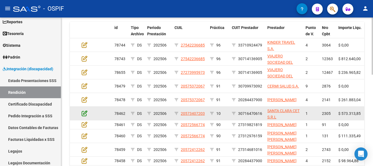
click at [86, 114] on icon at bounding box center [85, 113] width 6 height 6
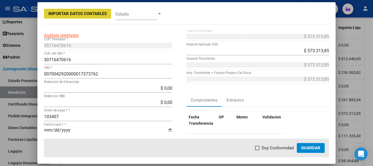
scroll to position [55, 0]
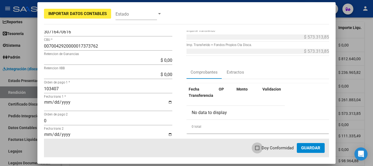
drag, startPoint x: 259, startPoint y: 148, endPoint x: 282, endPoint y: 152, distance: 23.0
click at [259, 147] on span at bounding box center [257, 148] width 4 height 4
click at [257, 150] on input "Doy Conformidad" at bounding box center [257, 150] width 0 height 0
checkbox input "true"
click at [310, 148] on span "Guardar" at bounding box center [310, 147] width 19 height 5
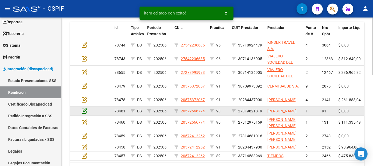
click at [84, 113] on icon at bounding box center [85, 111] width 6 height 6
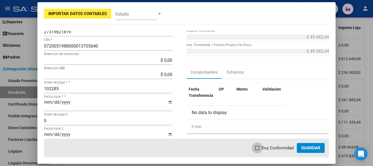
drag, startPoint x: 257, startPoint y: 148, endPoint x: 276, endPoint y: 144, distance: 19.2
click at [258, 147] on span at bounding box center [257, 148] width 4 height 4
click at [257, 150] on input "Doy Conformidad" at bounding box center [257, 150] width 0 height 0
checkbox input "true"
click at [316, 147] on span "Guardar" at bounding box center [310, 147] width 19 height 5
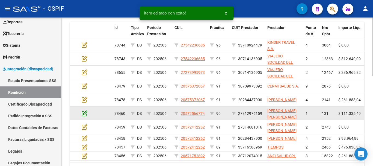
click at [84, 114] on icon at bounding box center [85, 113] width 6 height 6
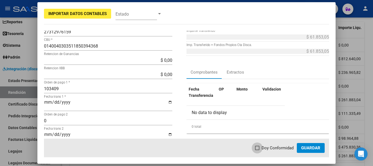
click at [257, 147] on span at bounding box center [257, 148] width 4 height 4
click at [257, 150] on input "Doy Conformidad" at bounding box center [257, 150] width 0 height 0
checkbox input "true"
click at [306, 147] on span "Guardar" at bounding box center [310, 147] width 19 height 5
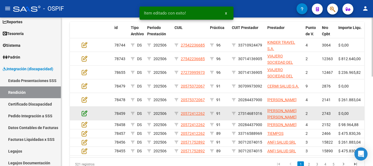
click at [85, 115] on icon at bounding box center [85, 113] width 6 height 6
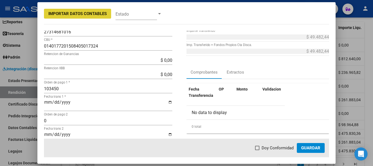
click at [259, 147] on span at bounding box center [257, 148] width 4 height 4
click at [257, 150] on input "Doy Conformidad" at bounding box center [257, 150] width 0 height 0
checkbox input "true"
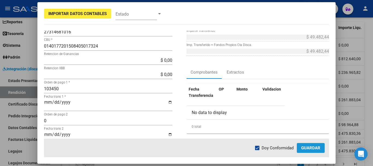
click at [314, 148] on span "Guardar" at bounding box center [310, 147] width 19 height 5
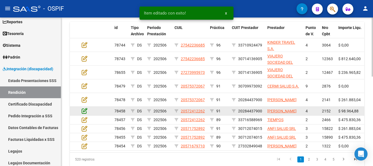
click at [86, 113] on icon at bounding box center [85, 111] width 6 height 6
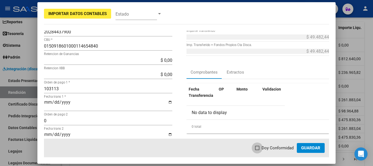
drag, startPoint x: 258, startPoint y: 149, endPoint x: 251, endPoint y: 140, distance: 11.0
click at [258, 148] on span at bounding box center [257, 148] width 4 height 4
click at [257, 150] on input "Doy Conformidad" at bounding box center [257, 150] width 0 height 0
checkbox input "true"
click at [313, 148] on span "Guardar" at bounding box center [310, 147] width 19 height 5
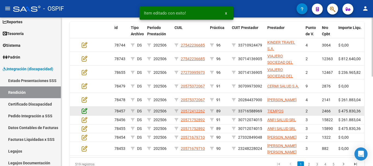
click at [87, 113] on icon at bounding box center [85, 111] width 6 height 6
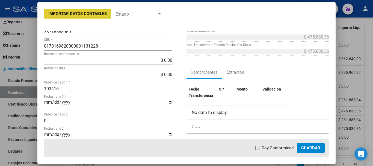
click at [258, 147] on span at bounding box center [257, 148] width 4 height 4
click at [257, 150] on input "Doy Conformidad" at bounding box center [257, 150] width 0 height 0
checkbox input "true"
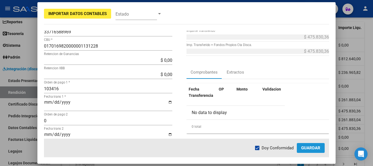
click at [302, 147] on span "Guardar" at bounding box center [310, 147] width 19 height 5
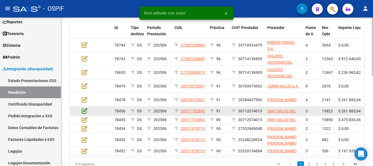
click at [83, 111] on icon at bounding box center [85, 111] width 6 height 6
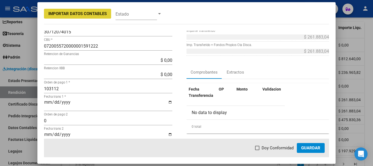
click at [259, 147] on span at bounding box center [257, 148] width 4 height 4
click at [257, 150] on input "Doy Conformidad" at bounding box center [257, 150] width 0 height 0
checkbox input "true"
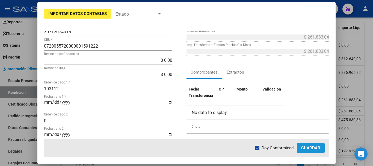
click at [317, 148] on span "Guardar" at bounding box center [310, 147] width 19 height 5
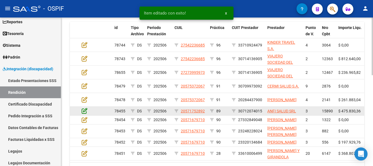
click at [85, 112] on icon at bounding box center [85, 111] width 6 height 6
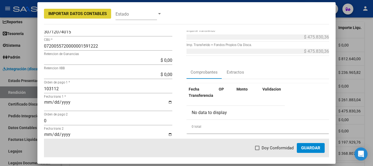
click at [258, 147] on span at bounding box center [257, 148] width 4 height 4
click at [257, 150] on input "Doy Conformidad" at bounding box center [257, 150] width 0 height 0
checkbox input "true"
click at [313, 147] on span "Guardar" at bounding box center [310, 147] width 19 height 5
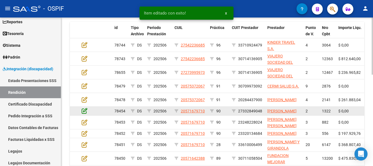
click at [85, 113] on icon at bounding box center [85, 111] width 6 height 6
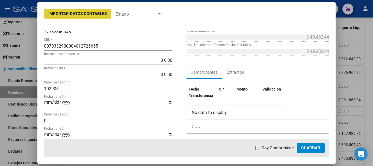
drag, startPoint x: 258, startPoint y: 148, endPoint x: 261, endPoint y: 139, distance: 9.2
click at [259, 147] on span at bounding box center [257, 148] width 4 height 4
click at [257, 150] on input "Doy Conformidad" at bounding box center [257, 150] width 0 height 0
checkbox input "true"
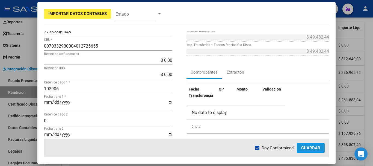
click at [313, 146] on span "Guardar" at bounding box center [310, 147] width 19 height 5
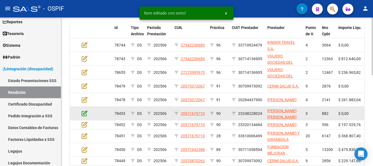
click at [84, 114] on icon at bounding box center [85, 113] width 6 height 6
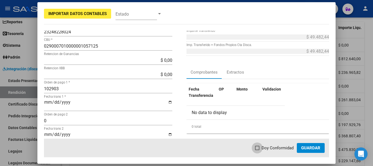
click at [259, 147] on span at bounding box center [257, 148] width 4 height 4
click at [257, 150] on input "Doy Conformidad" at bounding box center [257, 150] width 0 height 0
checkbox input "true"
click at [311, 149] on span "Guardar" at bounding box center [310, 147] width 19 height 5
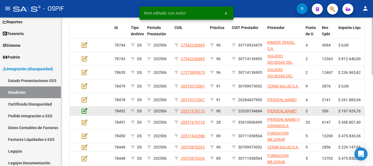
click at [85, 113] on icon at bounding box center [85, 111] width 6 height 6
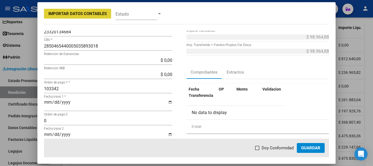
click at [258, 147] on span at bounding box center [257, 148] width 4 height 4
click at [257, 150] on input "Doy Conformidad" at bounding box center [257, 150] width 0 height 0
checkbox input "true"
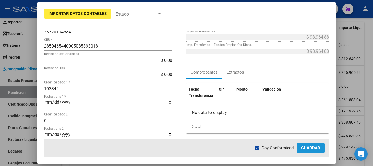
click at [313, 147] on span "Guardar" at bounding box center [310, 147] width 19 height 5
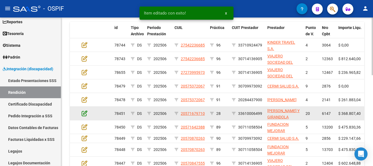
click at [85, 112] on icon at bounding box center [85, 113] width 6 height 6
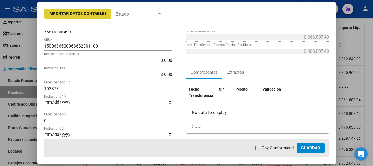
click at [259, 147] on span at bounding box center [257, 148] width 4 height 4
click at [257, 150] on input "Doy Conformidad" at bounding box center [257, 150] width 0 height 0
checkbox input "true"
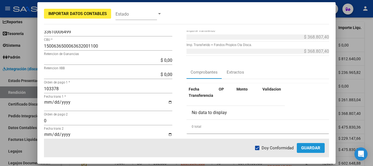
click at [311, 149] on span "Guardar" at bounding box center [310, 147] width 19 height 5
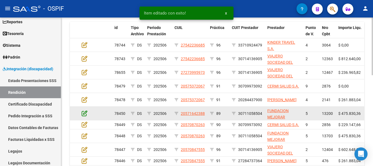
click at [85, 114] on icon at bounding box center [85, 113] width 6 height 6
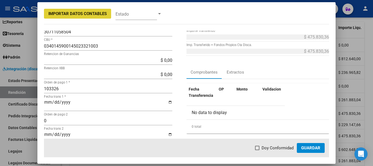
click at [258, 148] on span at bounding box center [257, 148] width 4 height 4
click at [257, 150] on input "Doy Conformidad" at bounding box center [257, 150] width 0 height 0
checkbox input "true"
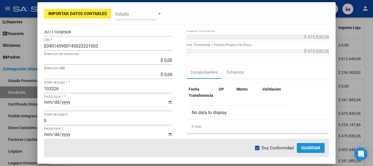
click at [309, 149] on span "Guardar" at bounding box center [310, 147] width 19 height 5
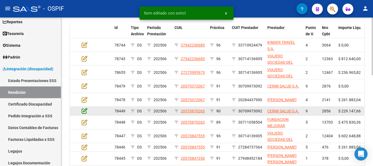
click at [84, 110] on icon at bounding box center [85, 111] width 6 height 6
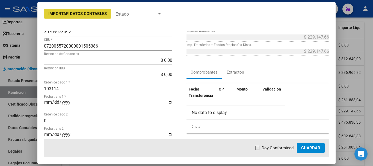
drag, startPoint x: 259, startPoint y: 148, endPoint x: 266, endPoint y: 140, distance: 10.1
click at [261, 146] on label "Doy Conformidad" at bounding box center [274, 147] width 39 height 7
click at [257, 150] on input "Doy Conformidad" at bounding box center [257, 150] width 0 height 0
checkbox input "true"
click at [315, 147] on span "Guardar" at bounding box center [310, 147] width 19 height 5
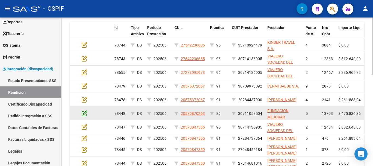
click at [84, 113] on icon at bounding box center [85, 113] width 6 height 6
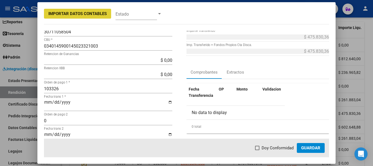
click at [259, 147] on span at bounding box center [257, 148] width 4 height 4
click at [257, 150] on input "Doy Conformidad" at bounding box center [257, 150] width 0 height 0
checkbox input "true"
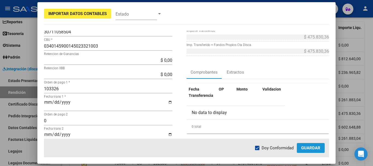
click at [318, 148] on span "Guardar" at bounding box center [310, 147] width 19 height 5
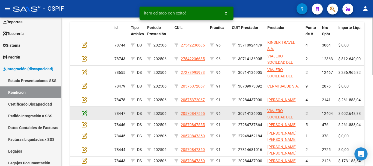
click at [84, 114] on icon at bounding box center [85, 113] width 6 height 6
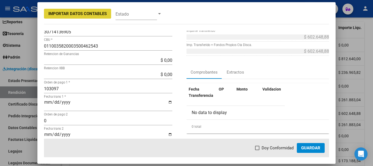
click at [258, 148] on span at bounding box center [257, 148] width 4 height 4
click at [257, 150] on input "Doy Conformidad" at bounding box center [257, 150] width 0 height 0
checkbox input "true"
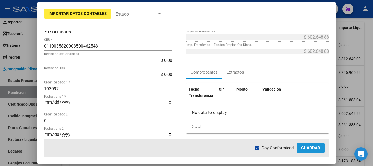
click at [318, 148] on span "Guardar" at bounding box center [310, 147] width 19 height 5
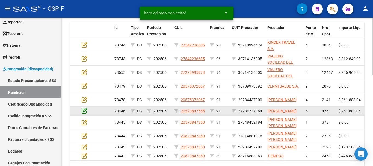
click at [86, 114] on icon at bounding box center [85, 111] width 6 height 6
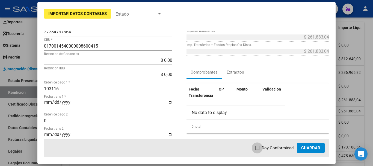
click at [258, 148] on span at bounding box center [257, 148] width 4 height 4
click at [257, 150] on input "Doy Conformidad" at bounding box center [257, 150] width 0 height 0
checkbox input "true"
click at [311, 147] on span "Guardar" at bounding box center [310, 147] width 19 height 5
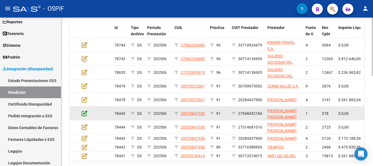
click at [85, 113] on icon at bounding box center [85, 113] width 6 height 6
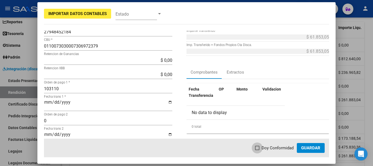
click at [257, 147] on span at bounding box center [257, 148] width 4 height 4
click at [257, 150] on input "Doy Conformidad" at bounding box center [257, 150] width 0 height 0
checkbox input "true"
click at [313, 147] on span "Guardar" at bounding box center [310, 147] width 19 height 5
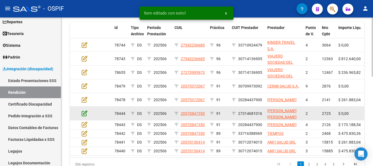
click at [85, 114] on icon at bounding box center [85, 113] width 6 height 6
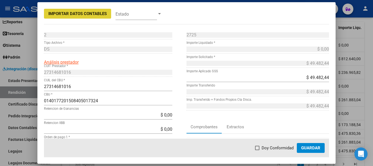
scroll to position [43, 0]
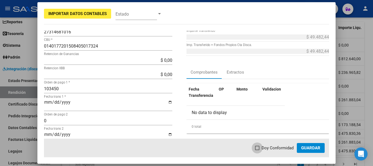
click at [259, 147] on span at bounding box center [257, 148] width 4 height 4
click at [257, 150] on input "Doy Conformidad" at bounding box center [257, 150] width 0 height 0
checkbox input "true"
click at [313, 148] on span "Guardar" at bounding box center [310, 147] width 19 height 5
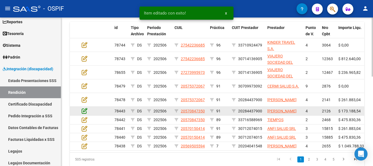
click at [85, 113] on icon at bounding box center [85, 111] width 6 height 6
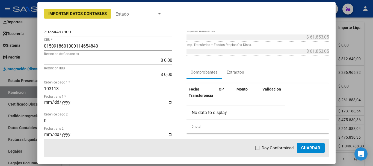
click at [259, 147] on span at bounding box center [257, 148] width 4 height 4
click at [257, 150] on input "Doy Conformidad" at bounding box center [257, 150] width 0 height 0
checkbox input "true"
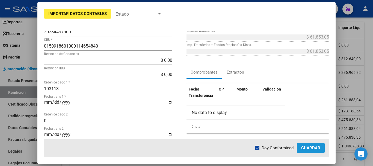
click at [307, 149] on span "Guardar" at bounding box center [310, 147] width 19 height 5
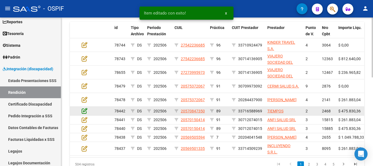
click at [84, 111] on icon at bounding box center [85, 111] width 6 height 6
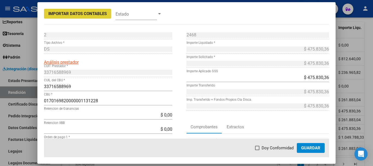
scroll to position [27, 0]
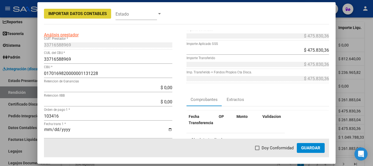
click at [259, 148] on span at bounding box center [257, 148] width 4 height 4
click at [257, 150] on input "Doy Conformidad" at bounding box center [257, 150] width 0 height 0
checkbox input "true"
click at [307, 147] on span "Guardar" at bounding box center [310, 147] width 19 height 5
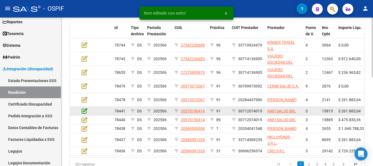
click at [84, 111] on icon at bounding box center [85, 111] width 6 height 6
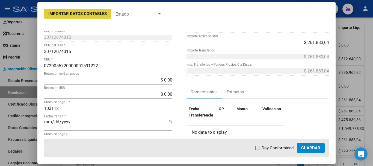
scroll to position [55, 0]
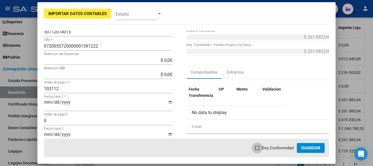
click at [258, 148] on span at bounding box center [257, 148] width 4 height 4
click at [257, 150] on input "Doy Conformidad" at bounding box center [257, 150] width 0 height 0
checkbox input "true"
click at [309, 146] on span "Guardar" at bounding box center [310, 147] width 19 height 5
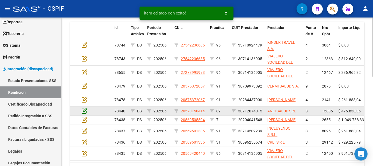
click at [85, 108] on icon at bounding box center [85, 111] width 6 height 6
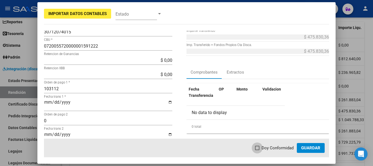
click at [258, 146] on span at bounding box center [257, 148] width 4 height 4
click at [257, 150] on input "Doy Conformidad" at bounding box center [257, 150] width 0 height 0
checkbox input "true"
click at [312, 149] on span "Guardar" at bounding box center [310, 147] width 19 height 5
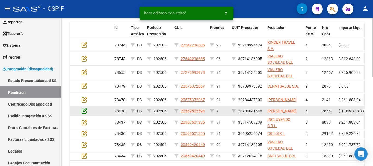
click at [86, 111] on icon at bounding box center [85, 111] width 6 height 6
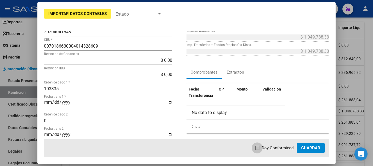
click at [258, 148] on span at bounding box center [257, 148] width 4 height 4
click at [257, 150] on input "Doy Conformidad" at bounding box center [257, 150] width 0 height 0
checkbox input "true"
click at [317, 146] on span "Guardar" at bounding box center [310, 147] width 19 height 5
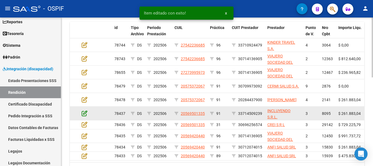
click at [84, 111] on icon at bounding box center [85, 113] width 6 height 6
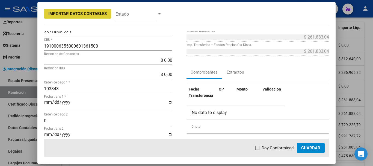
click at [259, 148] on span at bounding box center [257, 148] width 4 height 4
click at [257, 150] on input "Doy Conformidad" at bounding box center [257, 150] width 0 height 0
checkbox input "true"
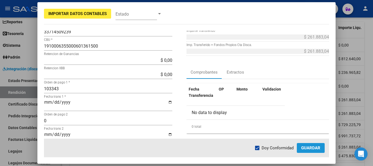
click at [316, 145] on span "Guardar" at bounding box center [310, 147] width 19 height 5
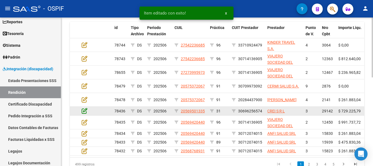
click at [86, 110] on icon at bounding box center [85, 111] width 6 height 6
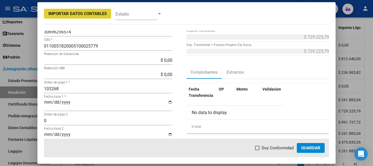
click at [259, 146] on span at bounding box center [257, 148] width 4 height 4
click at [257, 150] on input "Doy Conformidad" at bounding box center [257, 150] width 0 height 0
checkbox input "true"
click at [320, 146] on span "Guardar" at bounding box center [310, 147] width 19 height 5
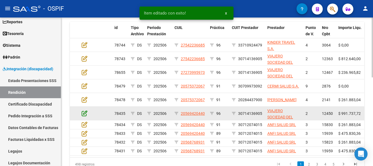
click at [85, 114] on icon at bounding box center [85, 113] width 6 height 6
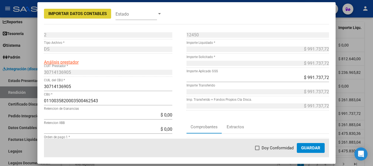
scroll to position [27, 0]
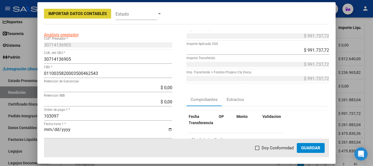
click at [259, 148] on span at bounding box center [257, 148] width 4 height 4
click at [257, 150] on input "Doy Conformidad" at bounding box center [257, 150] width 0 height 0
checkbox input "true"
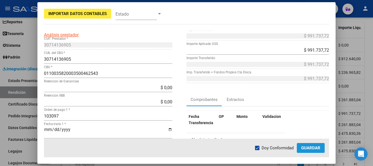
click at [307, 147] on span "Guardar" at bounding box center [310, 147] width 19 height 5
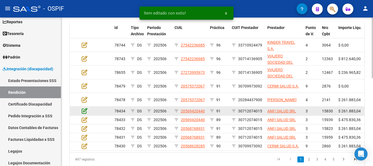
click at [84, 110] on icon at bounding box center [85, 111] width 6 height 6
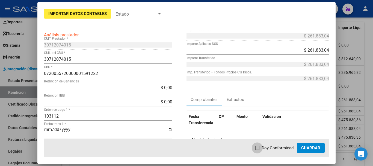
click at [259, 148] on span at bounding box center [257, 148] width 4 height 4
click at [257, 150] on input "Doy Conformidad" at bounding box center [257, 150] width 0 height 0
checkbox input "true"
click at [308, 147] on span "Guardar" at bounding box center [310, 147] width 19 height 5
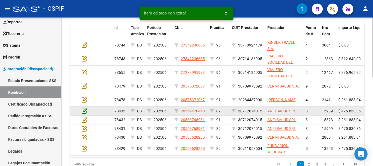
click at [85, 111] on icon at bounding box center [85, 111] width 6 height 6
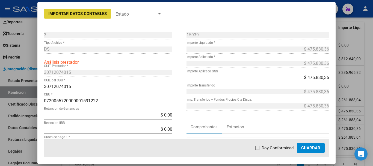
scroll to position [55, 0]
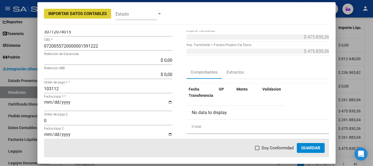
click at [258, 147] on span at bounding box center [257, 148] width 4 height 4
click at [257, 150] on input "Doy Conformidad" at bounding box center [257, 150] width 0 height 0
checkbox input "true"
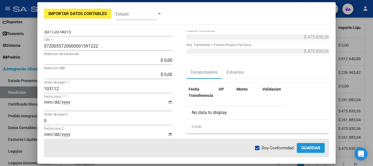
click at [309, 145] on span "Guardar" at bounding box center [310, 147] width 19 height 5
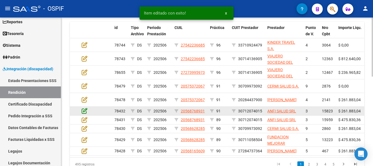
click at [84, 111] on icon at bounding box center [85, 111] width 6 height 6
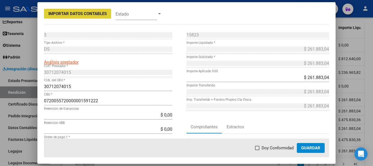
scroll to position [27, 0]
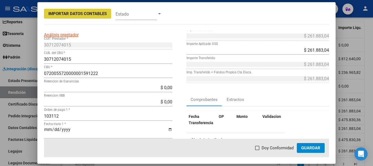
click at [258, 147] on span at bounding box center [257, 148] width 4 height 4
click at [257, 150] on input "Doy Conformidad" at bounding box center [257, 150] width 0 height 0
checkbox input "true"
click at [310, 148] on span "Guardar" at bounding box center [310, 147] width 19 height 5
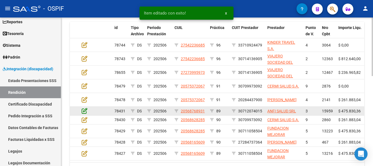
click at [84, 109] on icon at bounding box center [85, 111] width 6 height 6
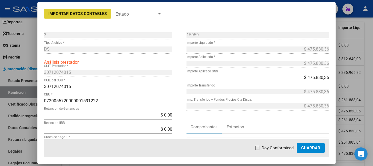
scroll to position [55, 0]
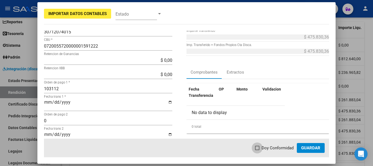
drag, startPoint x: 259, startPoint y: 147, endPoint x: 294, endPoint y: 147, distance: 35.0
click at [259, 147] on span at bounding box center [257, 148] width 4 height 4
click at [257, 150] on input "Doy Conformidad" at bounding box center [257, 150] width 0 height 0
checkbox input "true"
click at [309, 148] on span "Guardar" at bounding box center [310, 147] width 19 height 5
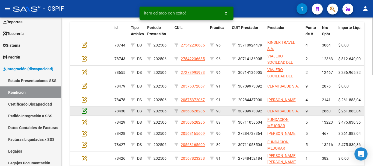
click at [86, 110] on icon at bounding box center [85, 111] width 6 height 6
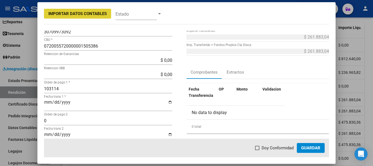
drag, startPoint x: 256, startPoint y: 147, endPoint x: 290, endPoint y: 153, distance: 34.0
click at [257, 147] on span at bounding box center [257, 148] width 4 height 4
click at [257, 150] on input "Doy Conformidad" at bounding box center [257, 150] width 0 height 0
checkbox input "true"
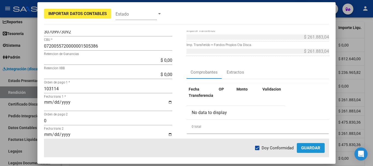
click at [315, 146] on span "Guardar" at bounding box center [310, 147] width 19 height 5
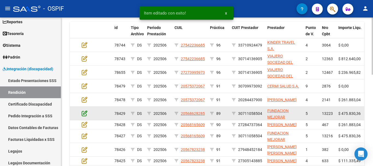
click at [85, 113] on icon at bounding box center [85, 113] width 6 height 6
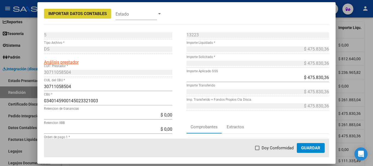
scroll to position [27, 0]
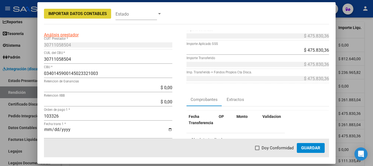
drag, startPoint x: 258, startPoint y: 147, endPoint x: 288, endPoint y: 149, distance: 29.3
click at [258, 147] on span at bounding box center [257, 148] width 4 height 4
click at [257, 150] on input "Doy Conformidad" at bounding box center [257, 150] width 0 height 0
checkbox input "true"
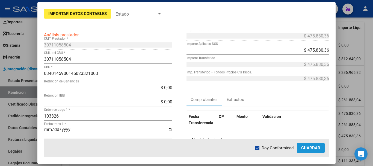
click at [314, 147] on span "Guardar" at bounding box center [310, 147] width 19 height 5
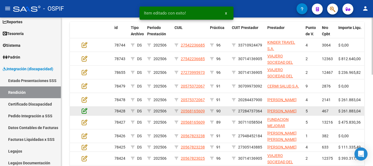
click at [85, 114] on icon at bounding box center [85, 111] width 6 height 6
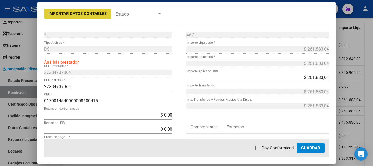
scroll to position [55, 0]
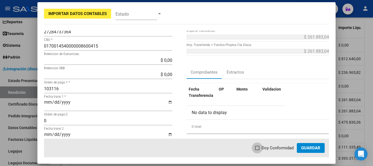
click at [259, 147] on span at bounding box center [257, 148] width 4 height 4
click at [257, 150] on input "Doy Conformidad" at bounding box center [257, 150] width 0 height 0
checkbox input "true"
click at [310, 148] on span "Guardar" at bounding box center [310, 147] width 19 height 5
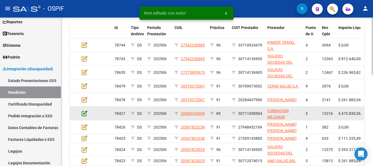
click at [85, 112] on icon at bounding box center [85, 113] width 6 height 6
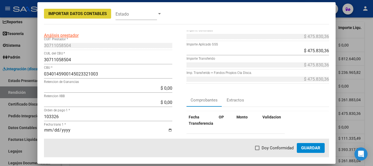
scroll to position [27, 0]
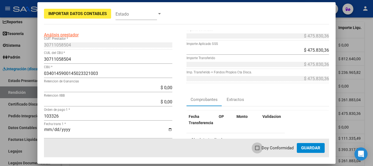
click at [258, 148] on span at bounding box center [257, 148] width 4 height 4
click at [257, 150] on input "Doy Conformidad" at bounding box center [257, 150] width 0 height 0
checkbox input "true"
click at [318, 148] on span "Guardar" at bounding box center [310, 147] width 19 height 5
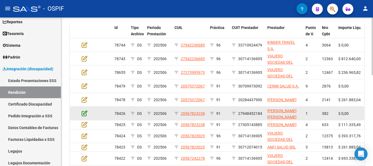
click at [86, 112] on icon at bounding box center [85, 113] width 6 height 6
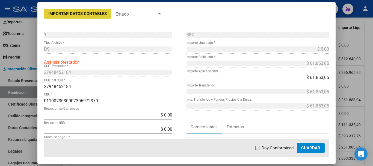
scroll to position [55, 0]
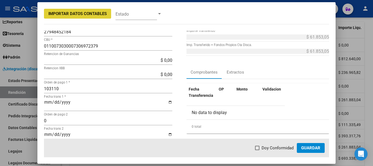
click at [258, 148] on span at bounding box center [257, 148] width 4 height 4
click at [257, 150] on input "Doy Conformidad" at bounding box center [257, 150] width 0 height 0
checkbox input "true"
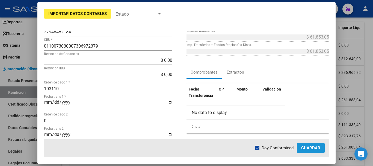
click at [310, 146] on span "Guardar" at bounding box center [310, 147] width 19 height 5
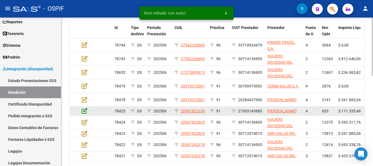
click at [84, 113] on icon at bounding box center [85, 111] width 6 height 6
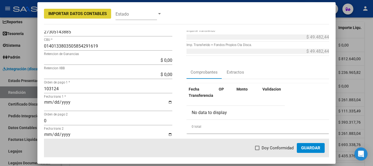
click at [258, 147] on span at bounding box center [257, 148] width 4 height 4
click at [257, 150] on input "Doy Conformidad" at bounding box center [257, 150] width 0 height 0
checkbox input "true"
click at [310, 146] on span "Guardar" at bounding box center [310, 147] width 19 height 5
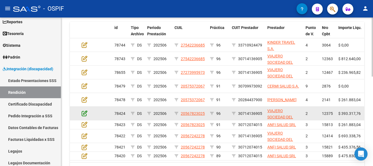
click at [85, 113] on icon at bounding box center [85, 113] width 6 height 6
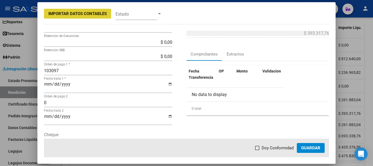
scroll to position [82, 0]
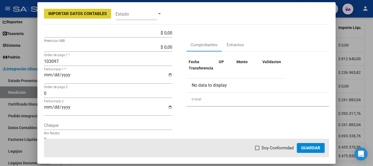
click at [258, 149] on span at bounding box center [257, 148] width 4 height 4
click at [257, 150] on input "Doy Conformidad" at bounding box center [257, 150] width 0 height 0
checkbox input "true"
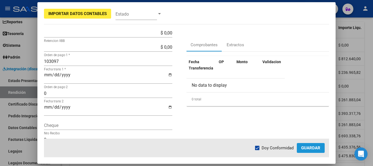
click at [311, 146] on span "Guardar" at bounding box center [310, 147] width 19 height 5
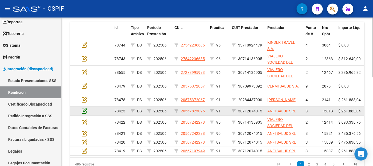
click at [85, 111] on icon at bounding box center [85, 111] width 6 height 6
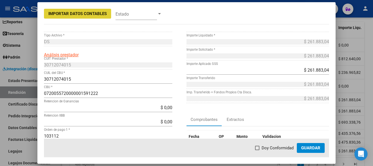
scroll to position [55, 0]
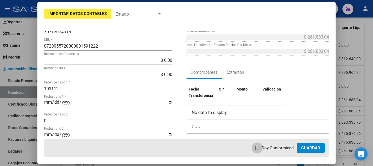
click at [258, 148] on span at bounding box center [257, 148] width 4 height 4
click at [257, 150] on input "Doy Conformidad" at bounding box center [257, 150] width 0 height 0
checkbox input "true"
click at [314, 147] on span "Guardar" at bounding box center [310, 147] width 19 height 5
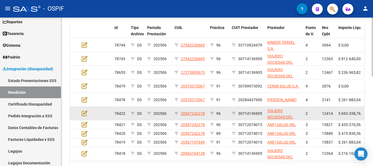
click at [85, 109] on datatable-body-cell at bounding box center [88, 112] width 19 height 13
click at [86, 113] on icon at bounding box center [85, 113] width 6 height 6
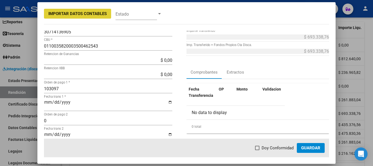
click at [259, 147] on span at bounding box center [257, 148] width 4 height 4
click at [257, 150] on input "Doy Conformidad" at bounding box center [257, 150] width 0 height 0
checkbox input "true"
click at [314, 149] on span "Guardar" at bounding box center [310, 147] width 19 height 5
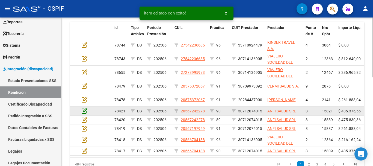
click at [86, 110] on icon at bounding box center [85, 111] width 6 height 6
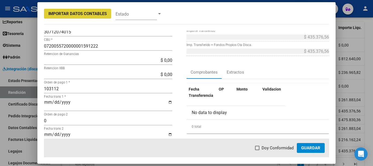
scroll to position [82, 0]
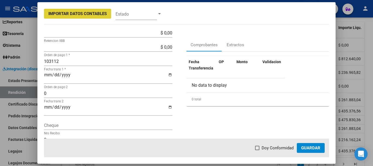
click at [258, 149] on span at bounding box center [257, 148] width 4 height 4
click at [257, 150] on input "Doy Conformidad" at bounding box center [257, 150] width 0 height 0
checkbox input "true"
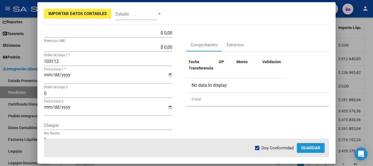
click at [304, 149] on span "Guardar" at bounding box center [310, 147] width 19 height 5
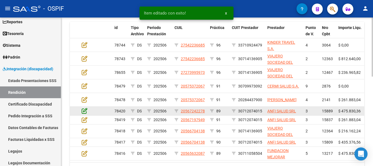
click at [85, 111] on icon at bounding box center [85, 111] width 6 height 6
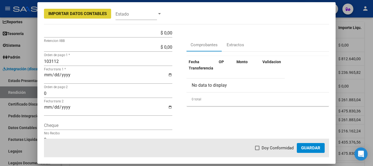
click at [259, 148] on span at bounding box center [257, 148] width 4 height 4
click at [257, 150] on input "Doy Conformidad" at bounding box center [257, 150] width 0 height 0
checkbox input "true"
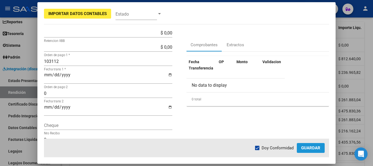
click at [317, 144] on button "Guardar" at bounding box center [311, 148] width 28 height 10
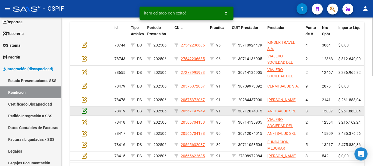
click at [84, 112] on icon at bounding box center [85, 111] width 6 height 6
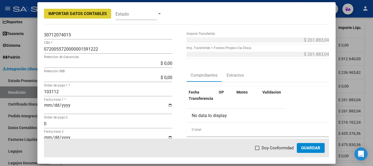
scroll to position [55, 0]
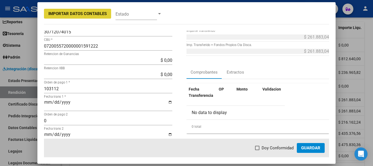
click at [258, 148] on span at bounding box center [257, 148] width 4 height 4
click at [257, 150] on input "Doy Conformidad" at bounding box center [257, 150] width 0 height 0
checkbox input "true"
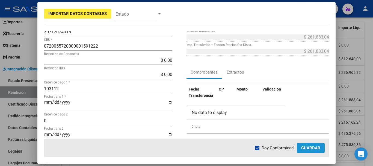
click at [316, 150] on button "Guardar" at bounding box center [311, 148] width 28 height 10
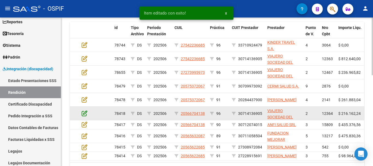
click at [84, 114] on icon at bounding box center [85, 113] width 6 height 6
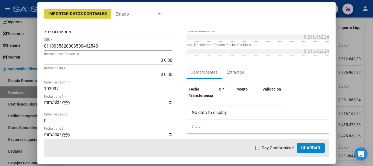
click at [259, 149] on span at bounding box center [257, 148] width 4 height 4
click at [257, 150] on input "Doy Conformidad" at bounding box center [257, 150] width 0 height 0
checkbox input "true"
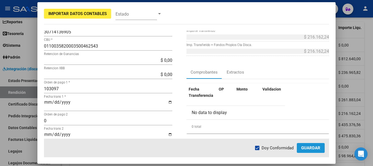
click at [309, 149] on span "Guardar" at bounding box center [310, 147] width 19 height 5
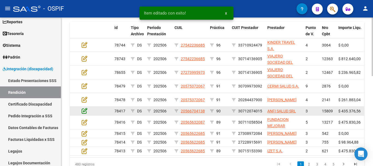
click at [84, 110] on icon at bounding box center [85, 111] width 6 height 6
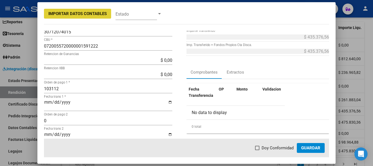
click at [258, 148] on span at bounding box center [257, 148] width 4 height 4
click at [257, 150] on input "Doy Conformidad" at bounding box center [257, 150] width 0 height 0
checkbox input "true"
click at [309, 148] on span "Guardar" at bounding box center [310, 147] width 19 height 5
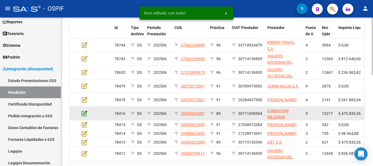
click at [85, 113] on icon at bounding box center [85, 113] width 6 height 6
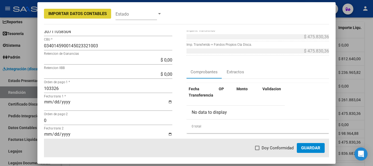
scroll to position [82, 0]
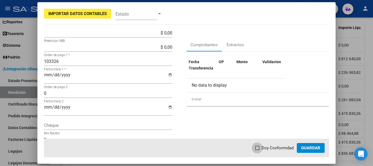
click at [259, 149] on span at bounding box center [257, 148] width 4 height 4
click at [257, 150] on input "Doy Conformidad" at bounding box center [257, 150] width 0 height 0
checkbox input "true"
click at [307, 150] on span "Guardar" at bounding box center [310, 147] width 19 height 5
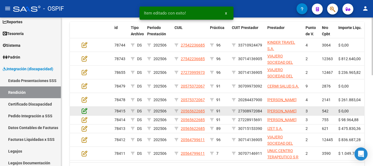
click at [84, 111] on icon at bounding box center [85, 111] width 6 height 6
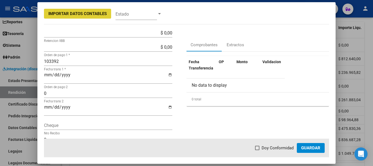
click at [259, 147] on span at bounding box center [257, 148] width 4 height 4
click at [257, 150] on input "Doy Conformidad" at bounding box center [257, 150] width 0 height 0
checkbox input "true"
click at [313, 149] on span "Guardar" at bounding box center [310, 147] width 19 height 5
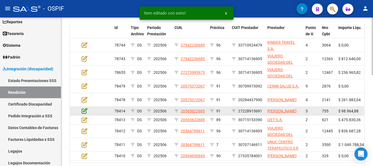
click at [86, 112] on icon at bounding box center [85, 111] width 6 height 6
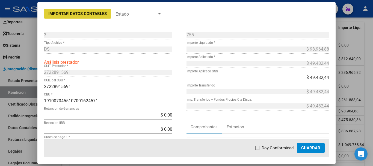
scroll to position [55, 0]
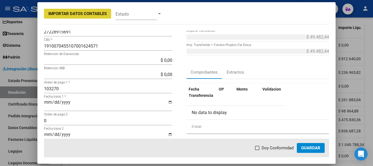
click at [258, 148] on span at bounding box center [257, 148] width 4 height 4
click at [257, 150] on input "Doy Conformidad" at bounding box center [257, 150] width 0 height 0
checkbox input "true"
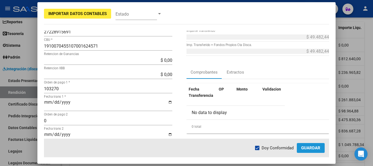
click at [310, 147] on span "Guardar" at bounding box center [310, 147] width 19 height 5
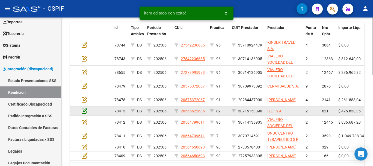
click at [86, 112] on icon at bounding box center [85, 111] width 6 height 6
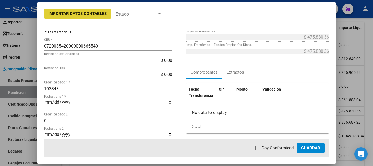
click at [259, 149] on span at bounding box center [257, 148] width 4 height 4
click at [257, 150] on input "Doy Conformidad" at bounding box center [257, 150] width 0 height 0
checkbox input "true"
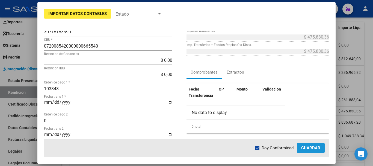
click at [305, 149] on span "Guardar" at bounding box center [310, 147] width 19 height 5
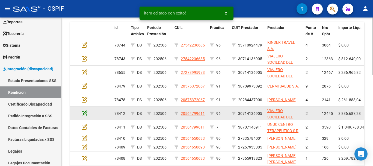
click at [84, 113] on icon at bounding box center [85, 113] width 6 height 6
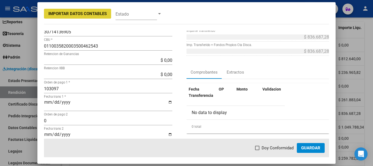
click at [256, 146] on span at bounding box center [257, 148] width 4 height 4
click at [257, 150] on input "Doy Conformidad" at bounding box center [257, 150] width 0 height 0
checkbox input "true"
click at [313, 147] on span "Guardar" at bounding box center [310, 147] width 19 height 5
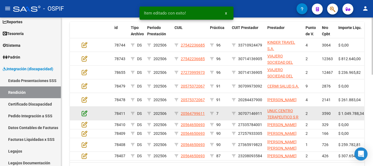
click at [86, 113] on icon at bounding box center [85, 113] width 6 height 6
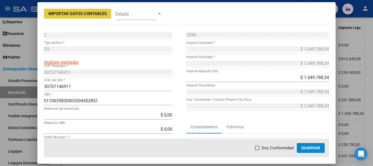
click at [258, 148] on span at bounding box center [257, 148] width 4 height 4
click at [257, 150] on input "Doy Conformidad" at bounding box center [257, 150] width 0 height 0
checkbox input "true"
click at [312, 147] on span "Guardar" at bounding box center [310, 147] width 19 height 5
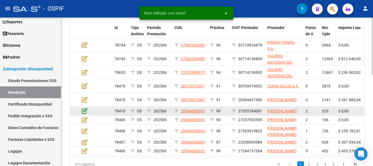
click at [85, 113] on icon at bounding box center [85, 111] width 6 height 6
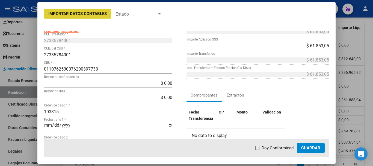
scroll to position [82, 0]
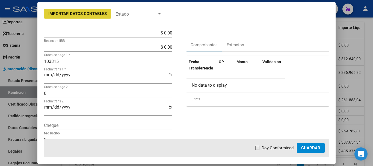
click at [259, 148] on span at bounding box center [257, 148] width 4 height 4
click at [257, 150] on input "Doy Conformidad" at bounding box center [257, 150] width 0 height 0
checkbox input "true"
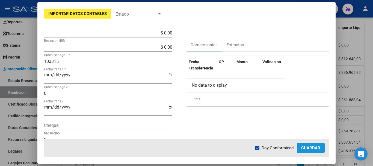
click at [314, 149] on span "Guardar" at bounding box center [310, 147] width 19 height 5
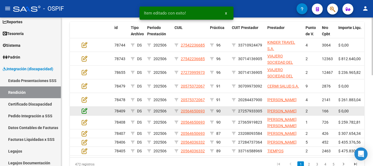
click at [85, 114] on icon at bounding box center [85, 111] width 6 height 6
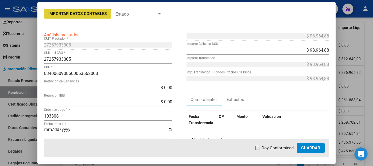
scroll to position [55, 0]
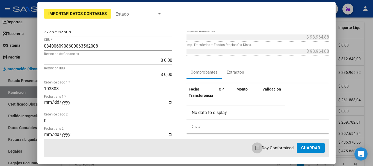
drag, startPoint x: 257, startPoint y: 147, endPoint x: 275, endPoint y: 154, distance: 19.2
click at [256, 147] on span at bounding box center [257, 148] width 4 height 4
click at [257, 150] on input "Doy Conformidad" at bounding box center [257, 150] width 0 height 0
checkbox input "true"
click at [305, 148] on span "Guardar" at bounding box center [310, 147] width 19 height 5
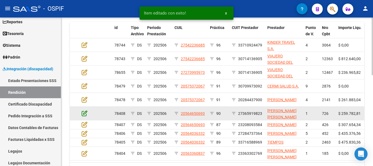
click at [84, 113] on icon at bounding box center [85, 113] width 6 height 6
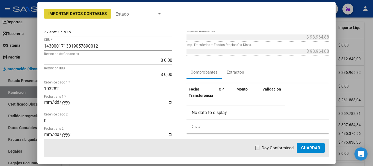
click at [258, 149] on span at bounding box center [257, 148] width 4 height 4
click at [257, 150] on input "Doy Conformidad" at bounding box center [257, 150] width 0 height 0
checkbox input "true"
click at [315, 147] on span "Guardar" at bounding box center [310, 147] width 19 height 5
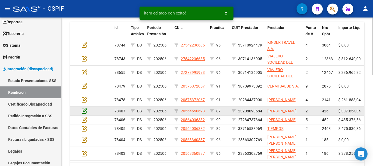
click at [84, 113] on icon at bounding box center [85, 111] width 6 height 6
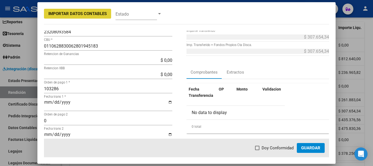
click at [259, 147] on span at bounding box center [257, 148] width 4 height 4
click at [257, 150] on input "Doy Conformidad" at bounding box center [257, 150] width 0 height 0
checkbox input "true"
click at [315, 150] on button "Guardar" at bounding box center [311, 148] width 28 height 10
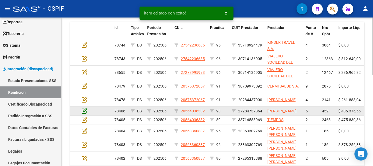
click at [83, 113] on icon at bounding box center [85, 111] width 6 height 6
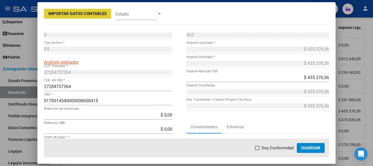
scroll to position [27, 0]
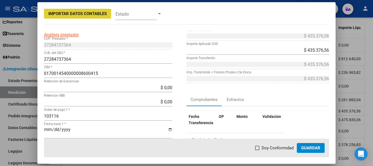
click at [257, 147] on span at bounding box center [257, 148] width 4 height 4
click at [257, 150] on input "Doy Conformidad" at bounding box center [257, 150] width 0 height 0
checkbox input "true"
click at [322, 149] on button "Guardar" at bounding box center [311, 148] width 28 height 10
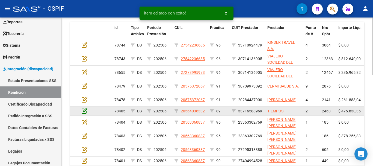
click at [84, 111] on icon at bounding box center [85, 111] width 6 height 6
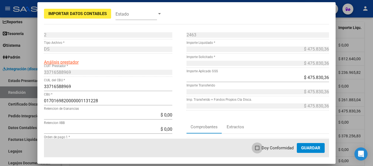
click at [261, 147] on label "Doy Conformidad" at bounding box center [274, 147] width 39 height 7
click at [257, 150] on input "Doy Conformidad" at bounding box center [257, 150] width 0 height 0
checkbox input "true"
click at [312, 148] on span "Guardar" at bounding box center [310, 147] width 19 height 5
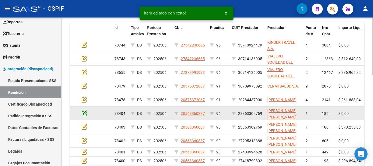
click at [83, 112] on icon at bounding box center [85, 113] width 6 height 6
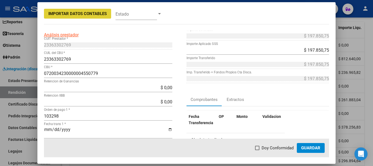
click at [258, 147] on span at bounding box center [257, 148] width 4 height 4
click at [257, 150] on input "Doy Conformidad" at bounding box center [257, 150] width 0 height 0
checkbox input "true"
click at [312, 148] on span "Guardar" at bounding box center [310, 147] width 19 height 5
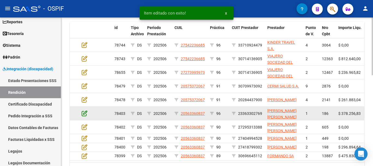
click at [84, 113] on icon at bounding box center [85, 113] width 6 height 6
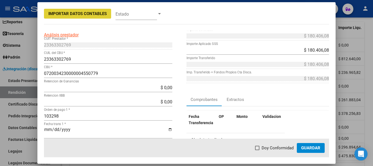
click at [258, 149] on span at bounding box center [257, 148] width 4 height 4
click at [257, 150] on input "Doy Conformidad" at bounding box center [257, 150] width 0 height 0
checkbox input "true"
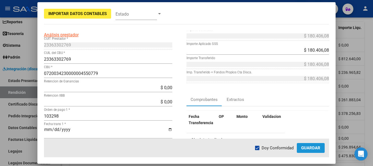
click at [315, 147] on span "Guardar" at bounding box center [310, 147] width 19 height 5
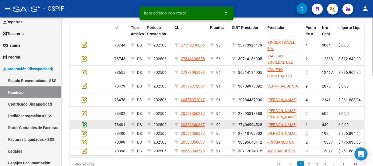
click at [85, 127] on icon at bounding box center [85, 124] width 6 height 6
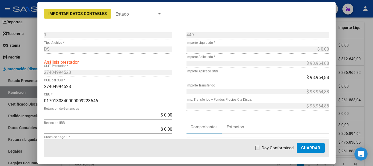
scroll to position [55, 0]
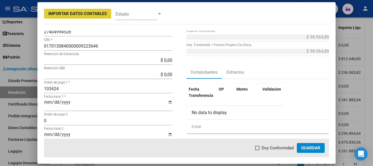
click at [258, 148] on span at bounding box center [257, 148] width 4 height 4
click at [257, 150] on input "Doy Conformidad" at bounding box center [257, 150] width 0 height 0
checkbox input "true"
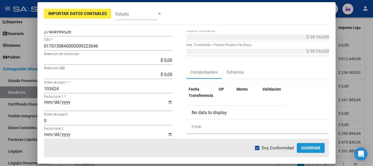
drag, startPoint x: 315, startPoint y: 150, endPoint x: 303, endPoint y: 149, distance: 11.2
click at [313, 150] on button "Guardar" at bounding box center [311, 148] width 28 height 10
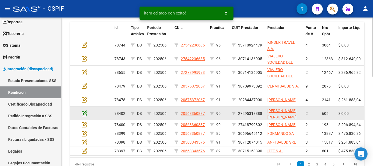
click at [85, 112] on icon at bounding box center [85, 113] width 6 height 6
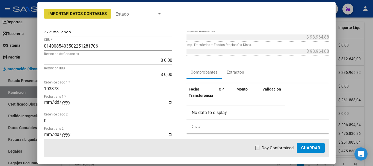
click at [259, 148] on span at bounding box center [257, 148] width 4 height 4
click at [257, 150] on input "Doy Conformidad" at bounding box center [257, 150] width 0 height 0
checkbox input "true"
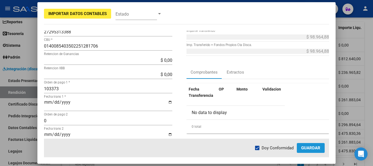
click at [308, 149] on span "Guardar" at bounding box center [310, 147] width 19 height 5
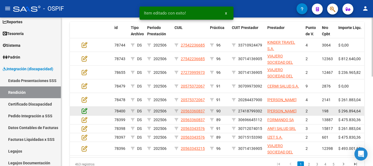
click at [83, 114] on icon at bounding box center [85, 111] width 6 height 6
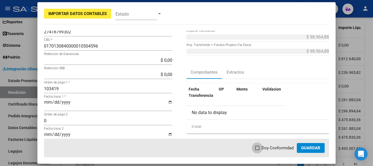
drag, startPoint x: 259, startPoint y: 147, endPoint x: 281, endPoint y: 147, distance: 22.1
click at [259, 147] on span at bounding box center [257, 148] width 4 height 4
click at [257, 150] on input "Doy Conformidad" at bounding box center [257, 150] width 0 height 0
checkbox input "true"
click at [309, 146] on span "Guardar" at bounding box center [310, 147] width 19 height 5
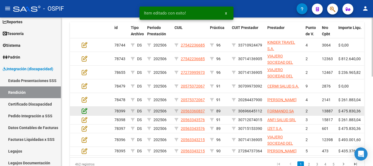
click at [84, 110] on icon at bounding box center [85, 111] width 6 height 6
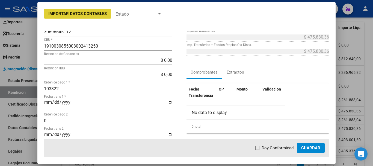
click at [258, 149] on span at bounding box center [257, 148] width 4 height 4
click at [257, 150] on input "Doy Conformidad" at bounding box center [257, 150] width 0 height 0
checkbox input "true"
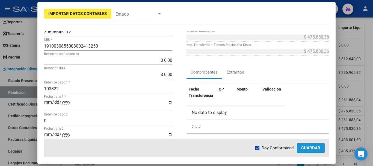
click at [312, 149] on span "Guardar" at bounding box center [310, 147] width 19 height 5
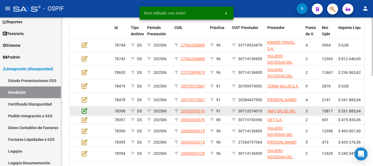
click at [85, 109] on icon at bounding box center [85, 111] width 6 height 6
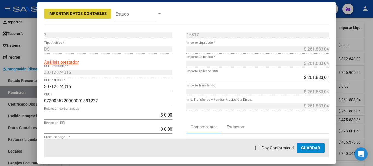
scroll to position [27, 0]
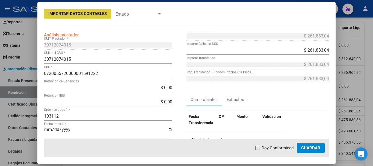
click at [259, 149] on span at bounding box center [257, 148] width 4 height 4
click at [257, 150] on input "Doy Conformidad" at bounding box center [257, 150] width 0 height 0
checkbox input "true"
click at [313, 147] on span "Guardar" at bounding box center [310, 147] width 19 height 5
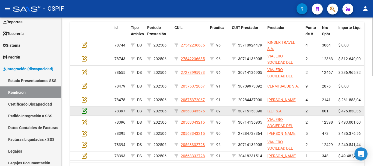
click at [85, 110] on icon at bounding box center [85, 111] width 6 height 6
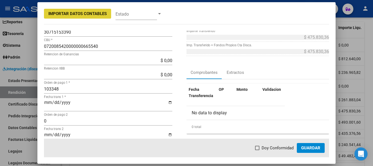
scroll to position [55, 0]
click at [259, 147] on span at bounding box center [257, 148] width 4 height 4
click at [257, 150] on input "Doy Conformidad" at bounding box center [257, 150] width 0 height 0
checkbox input "true"
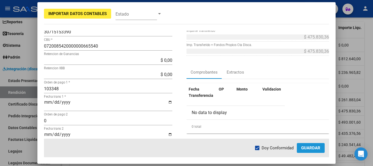
click at [304, 144] on button "Guardar" at bounding box center [311, 148] width 28 height 10
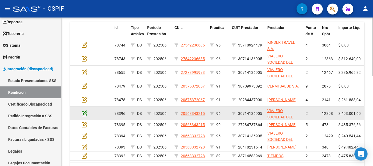
click at [84, 114] on icon at bounding box center [85, 113] width 6 height 6
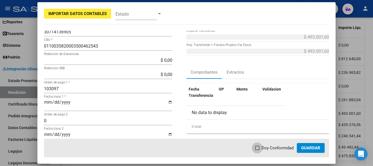
click at [257, 148] on span at bounding box center [257, 148] width 4 height 4
click at [257, 150] on input "Doy Conformidad" at bounding box center [257, 150] width 0 height 0
checkbox input "true"
click at [306, 149] on span "Guardar" at bounding box center [310, 147] width 19 height 5
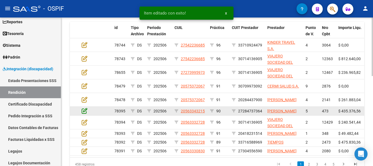
click at [84, 112] on icon at bounding box center [85, 111] width 6 height 6
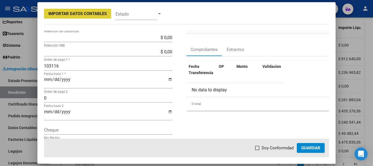
scroll to position [82, 0]
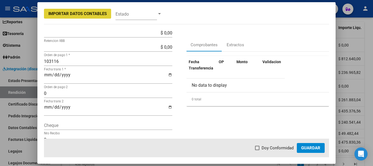
click at [259, 148] on span at bounding box center [257, 148] width 4 height 4
click at [257, 150] on input "Doy Conformidad" at bounding box center [257, 150] width 0 height 0
checkbox input "true"
click at [310, 147] on span "Guardar" at bounding box center [310, 147] width 19 height 5
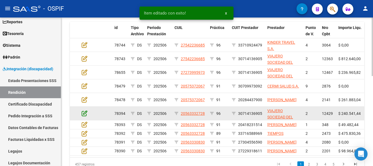
click at [85, 111] on icon at bounding box center [85, 113] width 6 height 6
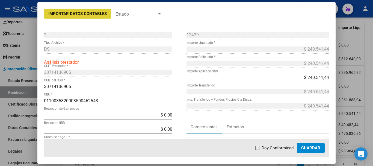
scroll to position [55, 0]
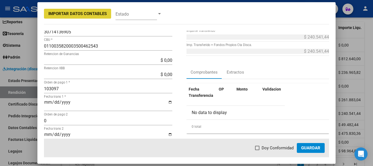
click at [257, 148] on span at bounding box center [257, 148] width 4 height 4
click at [257, 150] on input "Doy Conformidad" at bounding box center [257, 150] width 0 height 0
checkbox input "true"
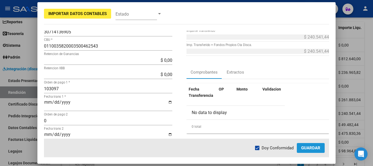
click at [304, 147] on span "Guardar" at bounding box center [310, 147] width 19 height 5
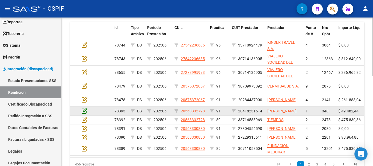
click at [85, 109] on icon at bounding box center [85, 111] width 6 height 6
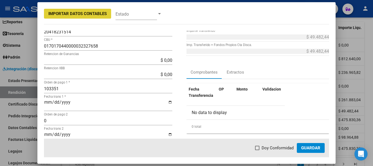
click at [258, 148] on span at bounding box center [257, 148] width 4 height 4
click at [257, 150] on input "Doy Conformidad" at bounding box center [257, 150] width 0 height 0
checkbox input "true"
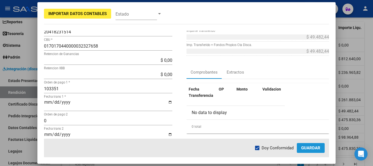
click at [310, 147] on span "Guardar" at bounding box center [310, 147] width 19 height 5
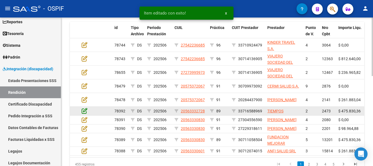
click at [85, 111] on icon at bounding box center [85, 111] width 6 height 6
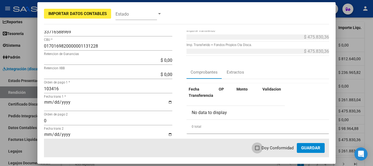
click at [259, 148] on span at bounding box center [257, 148] width 4 height 4
click at [257, 150] on input "Doy Conformidad" at bounding box center [257, 150] width 0 height 0
checkbox input "true"
click at [311, 148] on span "Guardar" at bounding box center [310, 147] width 19 height 5
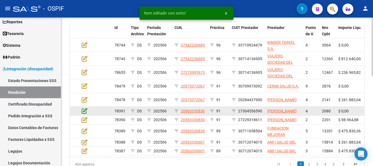
click at [86, 114] on icon at bounding box center [85, 111] width 6 height 6
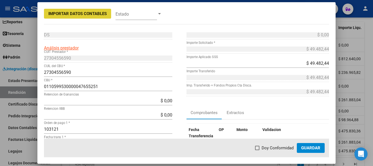
scroll to position [27, 0]
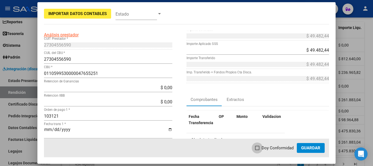
click at [259, 148] on span at bounding box center [257, 148] width 4 height 4
click at [257, 150] on input "Doy Conformidad" at bounding box center [257, 150] width 0 height 0
checkbox input "true"
click at [310, 147] on span "Guardar" at bounding box center [310, 147] width 19 height 5
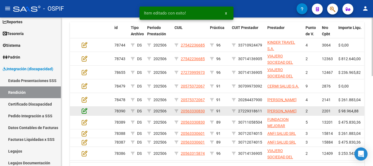
click at [85, 111] on icon at bounding box center [85, 111] width 6 height 6
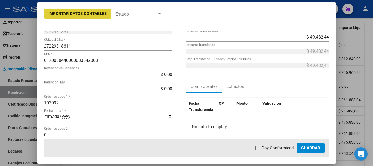
scroll to position [55, 0]
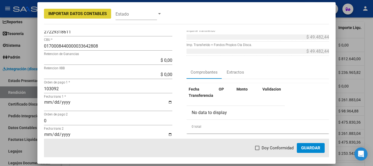
click at [259, 147] on span at bounding box center [257, 148] width 4 height 4
click at [257, 150] on input "Doy Conformidad" at bounding box center [257, 150] width 0 height 0
checkbox input "true"
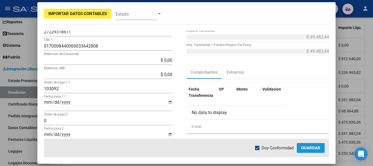
click at [307, 150] on span "Guardar" at bounding box center [310, 147] width 19 height 5
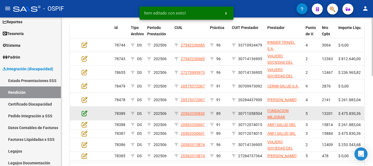
click at [85, 114] on icon at bounding box center [85, 113] width 6 height 6
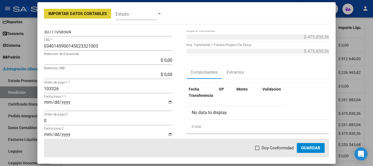
click at [258, 146] on span at bounding box center [257, 148] width 4 height 4
click at [257, 150] on input "Doy Conformidad" at bounding box center [257, 150] width 0 height 0
checkbox input "true"
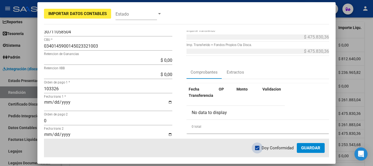
click at [309, 146] on span "Guardar" at bounding box center [310, 147] width 19 height 5
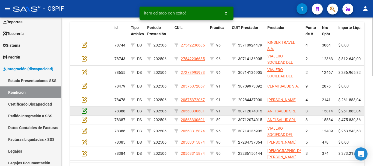
click at [85, 111] on icon at bounding box center [85, 111] width 6 height 6
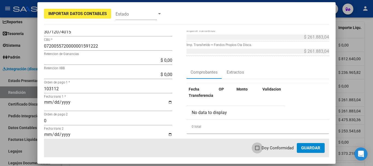
click at [258, 147] on span at bounding box center [257, 148] width 4 height 4
click at [257, 150] on input "Doy Conformidad" at bounding box center [257, 150] width 0 height 0
checkbox input "true"
click at [314, 149] on span "Guardar" at bounding box center [310, 147] width 19 height 5
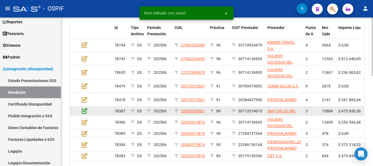
click at [85, 110] on icon at bounding box center [85, 111] width 6 height 6
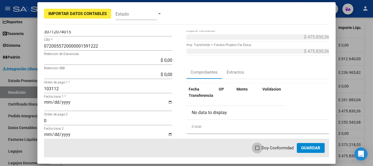
click at [259, 148] on span at bounding box center [257, 148] width 4 height 4
click at [257, 150] on input "Doy Conformidad" at bounding box center [257, 150] width 0 height 0
checkbox input "true"
click at [308, 146] on span "Guardar" at bounding box center [310, 147] width 19 height 5
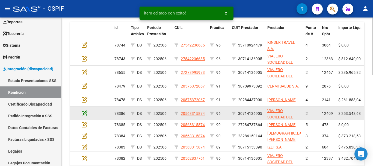
click at [84, 113] on icon at bounding box center [85, 113] width 6 height 6
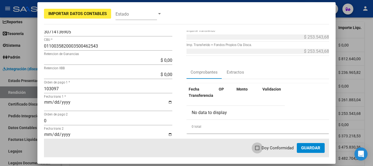
click at [259, 147] on span at bounding box center [257, 148] width 4 height 4
click at [257, 150] on input "Doy Conformidad" at bounding box center [257, 150] width 0 height 0
checkbox input "true"
click at [309, 147] on span "Guardar" at bounding box center [310, 147] width 19 height 5
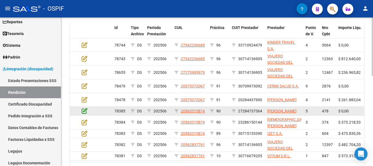
click at [85, 114] on icon at bounding box center [85, 111] width 6 height 6
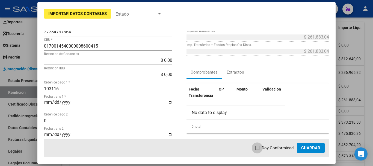
click at [258, 147] on span at bounding box center [257, 148] width 4 height 4
click at [257, 150] on input "Doy Conformidad" at bounding box center [257, 150] width 0 height 0
checkbox input "true"
click at [313, 146] on span "Guardar" at bounding box center [310, 147] width 19 height 5
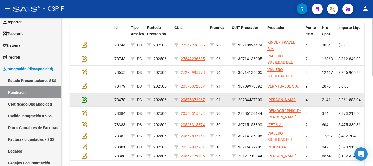
click at [84, 100] on icon at bounding box center [85, 99] width 6 height 6
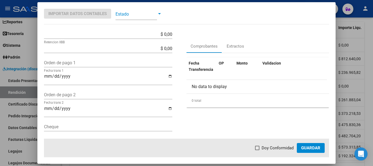
scroll to position [82, 0]
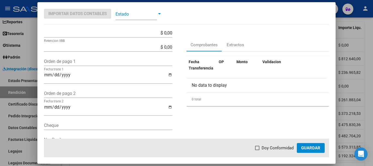
click at [307, 151] on button "Guardar" at bounding box center [311, 148] width 28 height 10
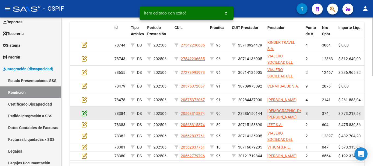
click at [85, 114] on icon at bounding box center [85, 113] width 6 height 6
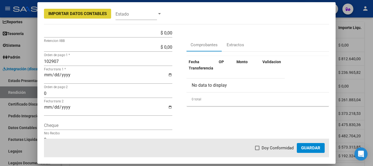
click at [259, 148] on span at bounding box center [257, 148] width 4 height 4
click at [257, 150] on input "Doy Conformidad" at bounding box center [257, 150] width 0 height 0
checkbox input "true"
click at [310, 147] on span "Guardar" at bounding box center [310, 147] width 19 height 5
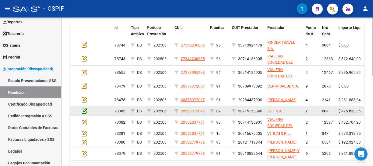
click at [84, 113] on icon at bounding box center [85, 111] width 6 height 6
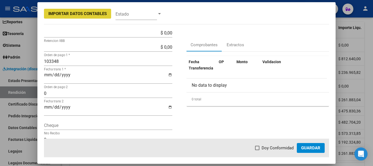
click at [259, 149] on span at bounding box center [257, 148] width 4 height 4
click at [257, 150] on input "Doy Conformidad" at bounding box center [257, 150] width 0 height 0
checkbox input "true"
click at [310, 152] on button "Guardar" at bounding box center [311, 148] width 28 height 10
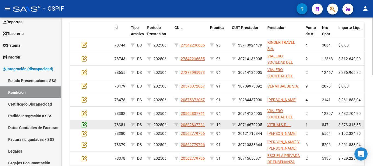
click at [85, 125] on icon at bounding box center [85, 124] width 6 height 6
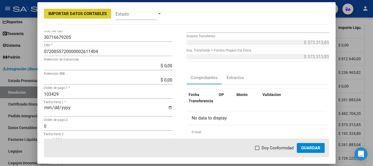
scroll to position [55, 0]
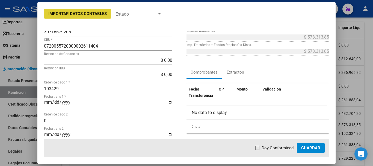
click at [258, 150] on span at bounding box center [257, 148] width 4 height 4
click at [257, 150] on input "Doy Conformidad" at bounding box center [257, 150] width 0 height 0
checkbox input "true"
click at [309, 150] on span "Guardar" at bounding box center [310, 147] width 19 height 5
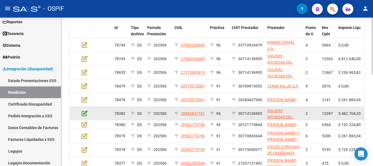
click at [85, 114] on icon at bounding box center [85, 113] width 6 height 6
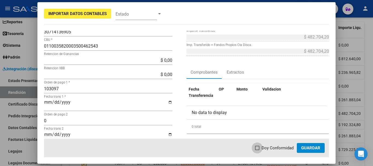
click at [258, 147] on span at bounding box center [257, 148] width 4 height 4
click at [257, 150] on input "Doy Conformidad" at bounding box center [257, 150] width 0 height 0
checkbox input "true"
click at [309, 147] on span "Guardar" at bounding box center [310, 147] width 19 height 5
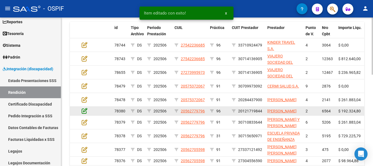
click at [85, 114] on icon at bounding box center [85, 111] width 6 height 6
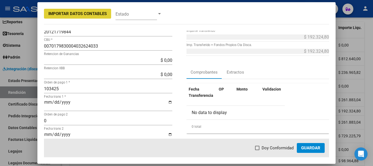
click at [258, 148] on span at bounding box center [257, 148] width 4 height 4
click at [257, 150] on input "Doy Conformidad" at bounding box center [257, 150] width 0 height 0
checkbox input "true"
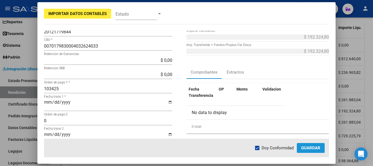
click at [304, 147] on span "Guardar" at bounding box center [310, 147] width 19 height 5
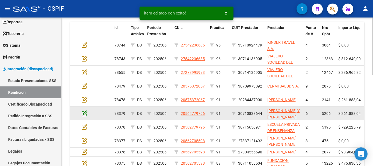
click at [85, 114] on icon at bounding box center [85, 113] width 6 height 6
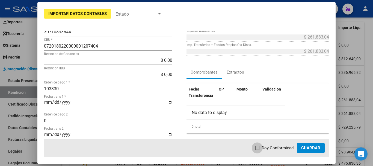
click at [258, 147] on span at bounding box center [257, 148] width 4 height 4
click at [257, 150] on input "Doy Conformidad" at bounding box center [257, 150] width 0 height 0
checkbox input "true"
click at [310, 150] on button "Guardar" at bounding box center [311, 148] width 28 height 10
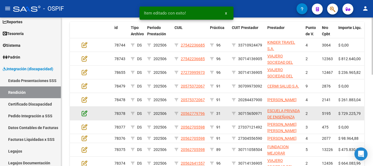
click at [85, 112] on icon at bounding box center [85, 113] width 6 height 6
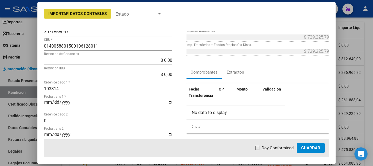
click at [259, 147] on span at bounding box center [257, 148] width 4 height 4
click at [257, 150] on input "Doy Conformidad" at bounding box center [257, 150] width 0 height 0
checkbox input "true"
click at [307, 147] on span "Guardar" at bounding box center [310, 147] width 19 height 5
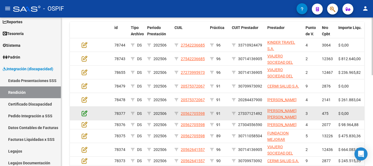
click at [86, 112] on icon at bounding box center [85, 113] width 6 height 6
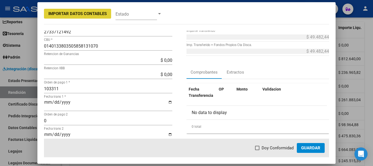
click at [261, 147] on label "Doy Conformidad" at bounding box center [274, 147] width 39 height 7
click at [257, 150] on input "Doy Conformidad" at bounding box center [257, 150] width 0 height 0
checkbox input "true"
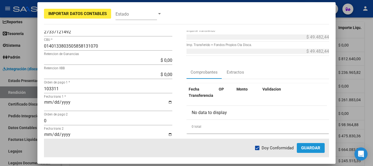
click at [301, 146] on button "Guardar" at bounding box center [311, 148] width 28 height 10
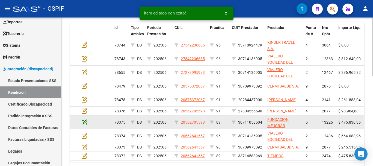
click at [84, 125] on icon at bounding box center [85, 122] width 6 height 6
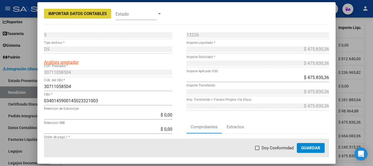
scroll to position [27, 0]
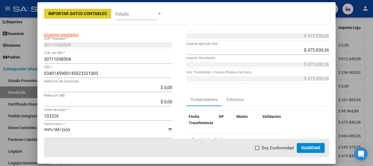
click at [259, 146] on span at bounding box center [257, 148] width 4 height 4
click at [257, 150] on input "Doy Conformidad" at bounding box center [257, 150] width 0 height 0
checkbox input "true"
click at [311, 146] on span "Guardar" at bounding box center [310, 147] width 19 height 5
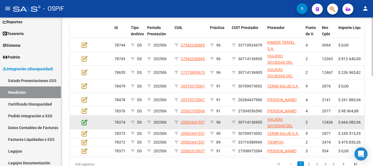
click at [86, 125] on icon at bounding box center [85, 122] width 6 height 6
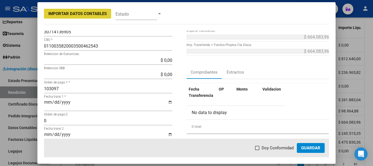
scroll to position [82, 0]
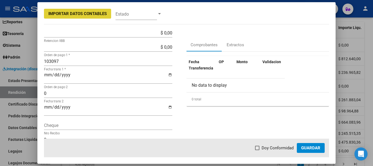
click at [259, 147] on span at bounding box center [257, 148] width 4 height 4
click at [257, 150] on input "Doy Conformidad" at bounding box center [257, 150] width 0 height 0
checkbox input "true"
click at [313, 147] on span "Guardar" at bounding box center [310, 147] width 19 height 5
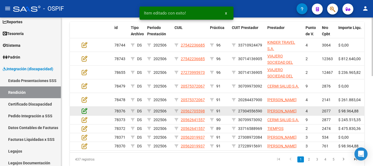
click at [83, 114] on icon at bounding box center [85, 111] width 6 height 6
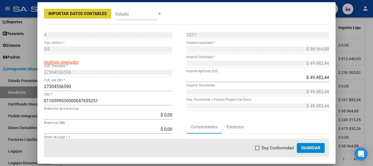
scroll to position [27, 0]
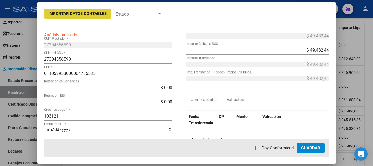
click at [258, 148] on span at bounding box center [257, 148] width 4 height 4
click at [257, 150] on input "Doy Conformidad" at bounding box center [257, 150] width 0 height 0
checkbox input "true"
click at [312, 149] on span "Guardar" at bounding box center [310, 147] width 19 height 5
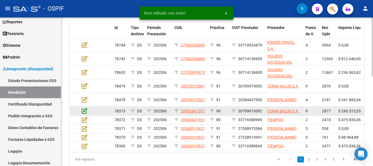
click at [84, 112] on icon at bounding box center [85, 111] width 6 height 6
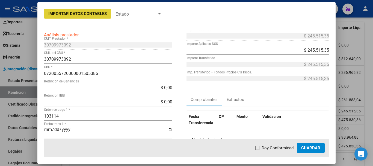
scroll to position [55, 0]
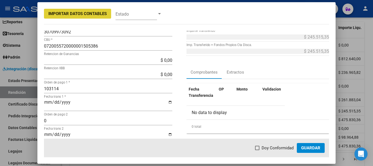
click at [259, 147] on span at bounding box center [257, 148] width 4 height 4
click at [257, 150] on input "Doy Conformidad" at bounding box center [257, 150] width 0 height 0
checkbox input "true"
click at [315, 148] on span "Guardar" at bounding box center [310, 147] width 19 height 5
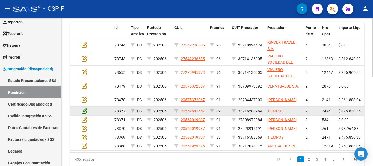
click at [84, 108] on icon at bounding box center [85, 111] width 6 height 6
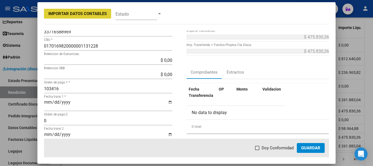
click at [258, 148] on span at bounding box center [257, 148] width 4 height 4
click at [257, 150] on input "Doy Conformidad" at bounding box center [257, 150] width 0 height 0
checkbox input "true"
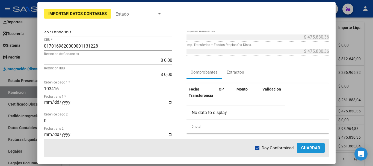
click at [313, 148] on span "Guardar" at bounding box center [310, 147] width 19 height 5
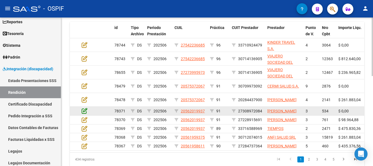
click at [85, 113] on icon at bounding box center [85, 111] width 6 height 6
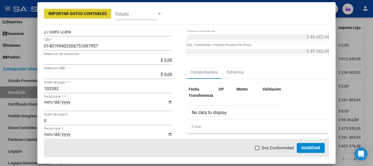
drag, startPoint x: 259, startPoint y: 149, endPoint x: 284, endPoint y: 144, distance: 25.3
click at [259, 148] on span at bounding box center [257, 148] width 4 height 4
click at [257, 150] on input "Doy Conformidad" at bounding box center [257, 150] width 0 height 0
checkbox input "true"
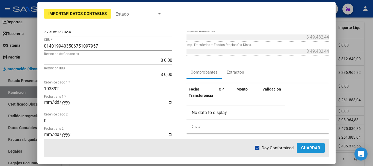
click at [312, 146] on span "Guardar" at bounding box center [310, 147] width 19 height 5
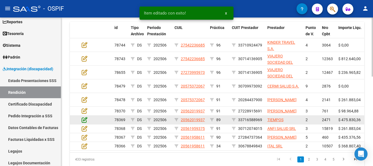
click at [85, 123] on icon at bounding box center [85, 120] width 6 height 6
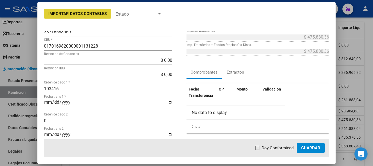
click at [258, 147] on span at bounding box center [257, 148] width 4 height 4
click at [257, 150] on input "Doy Conformidad" at bounding box center [257, 150] width 0 height 0
checkbox input "true"
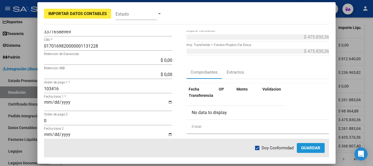
click at [303, 148] on span "Guardar" at bounding box center [310, 147] width 19 height 5
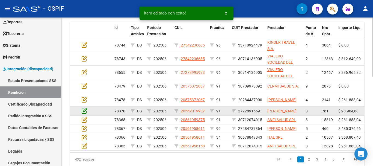
click at [85, 114] on icon at bounding box center [85, 111] width 6 height 6
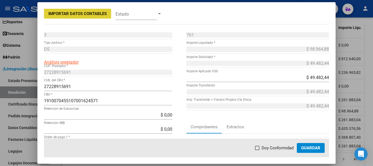
click at [258, 148] on span at bounding box center [257, 148] width 4 height 4
click at [257, 150] on input "Doy Conformidad" at bounding box center [257, 150] width 0 height 0
checkbox input "true"
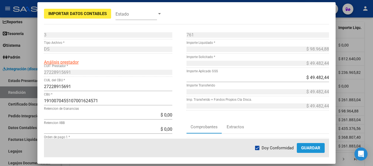
click at [311, 146] on span "Guardar" at bounding box center [310, 147] width 19 height 5
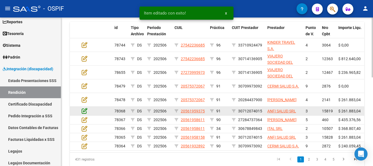
click at [84, 110] on icon at bounding box center [85, 111] width 6 height 6
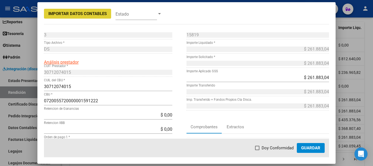
scroll to position [27, 0]
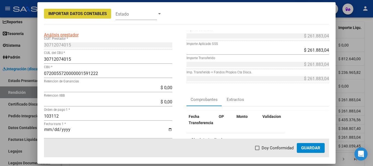
click at [259, 148] on span at bounding box center [257, 148] width 4 height 4
click at [257, 150] on input "Doy Conformidad" at bounding box center [257, 150] width 0 height 0
checkbox input "true"
click at [310, 147] on span "Guardar" at bounding box center [310, 147] width 19 height 5
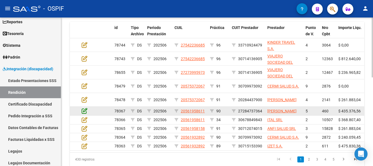
click at [85, 114] on icon at bounding box center [85, 111] width 6 height 6
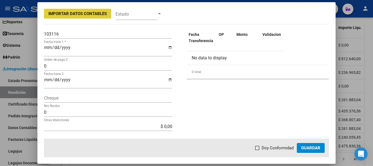
scroll to position [82, 0]
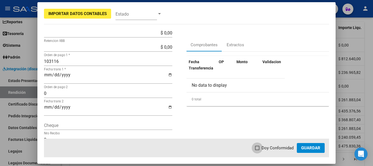
click at [258, 149] on span at bounding box center [257, 148] width 4 height 4
click at [257, 150] on input "Doy Conformidad" at bounding box center [257, 150] width 0 height 0
checkbox input "true"
click at [316, 148] on span "Guardar" at bounding box center [310, 147] width 19 height 5
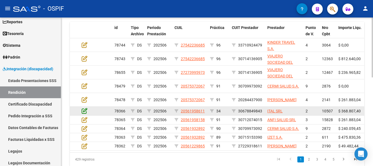
click at [86, 111] on icon at bounding box center [85, 111] width 6 height 6
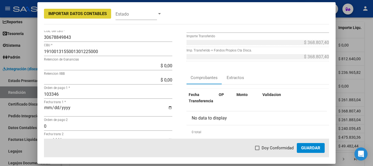
scroll to position [55, 0]
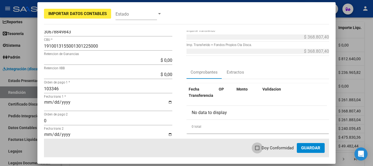
click at [257, 148] on span at bounding box center [257, 148] width 4 height 4
click at [257, 150] on input "Doy Conformidad" at bounding box center [257, 150] width 0 height 0
checkbox input "true"
click at [305, 148] on span "Guardar" at bounding box center [310, 147] width 19 height 5
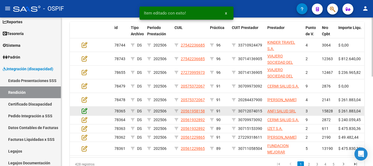
click at [84, 109] on icon at bounding box center [85, 111] width 6 height 6
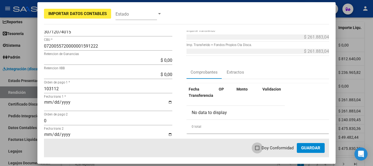
click at [258, 146] on span at bounding box center [257, 148] width 4 height 4
click at [257, 150] on input "Doy Conformidad" at bounding box center [257, 150] width 0 height 0
checkbox input "true"
click at [313, 149] on span "Guardar" at bounding box center [310, 147] width 19 height 5
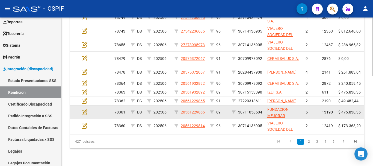
scroll to position [228, 0]
